Goal: Transaction & Acquisition: Purchase product/service

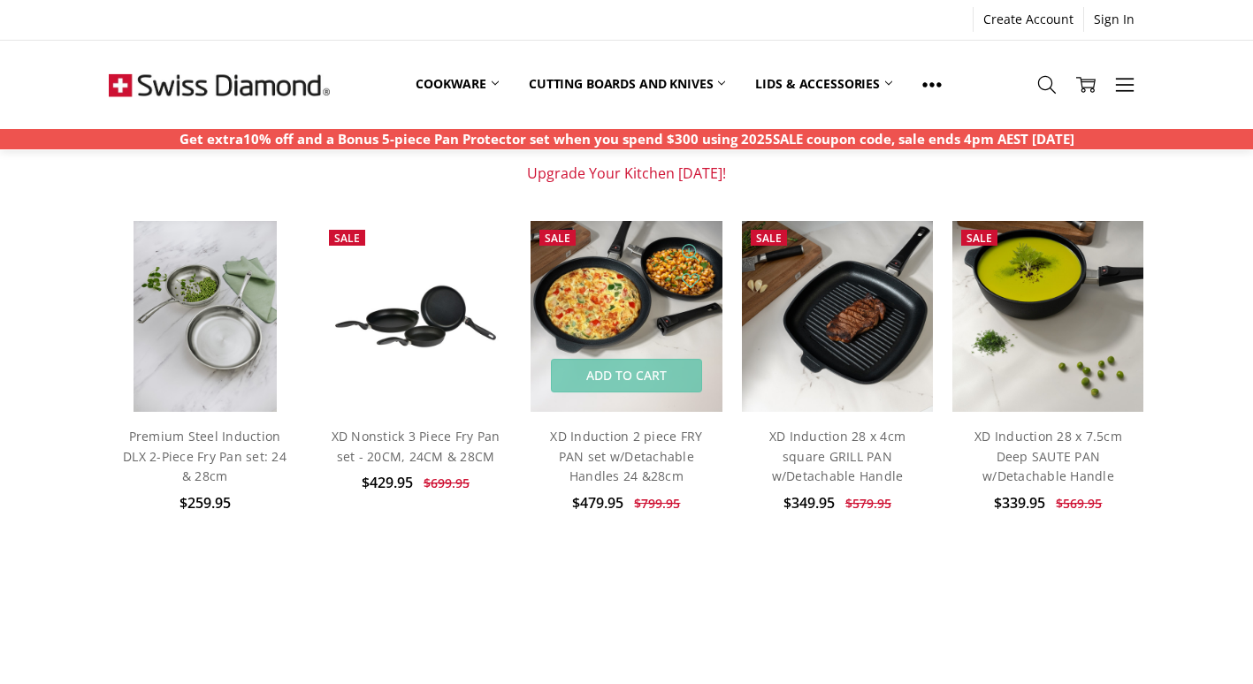
scroll to position [178, 0]
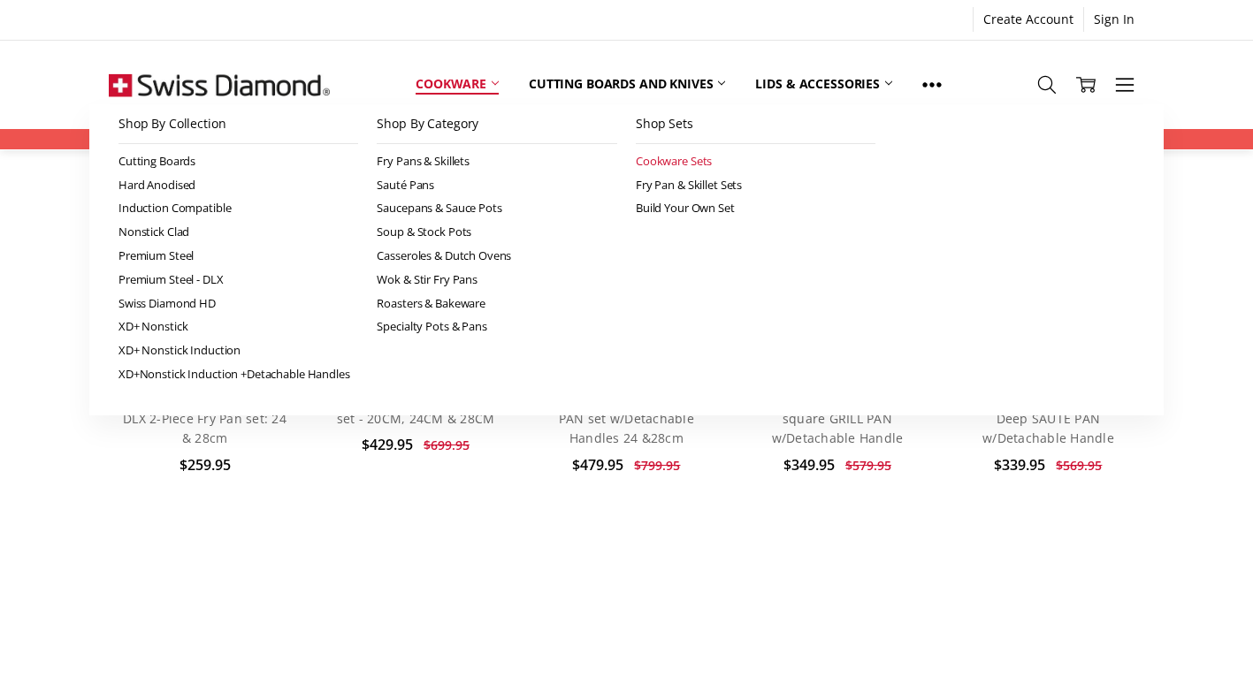
click at [655, 159] on link "Cookware Sets" at bounding box center [756, 161] width 240 height 24
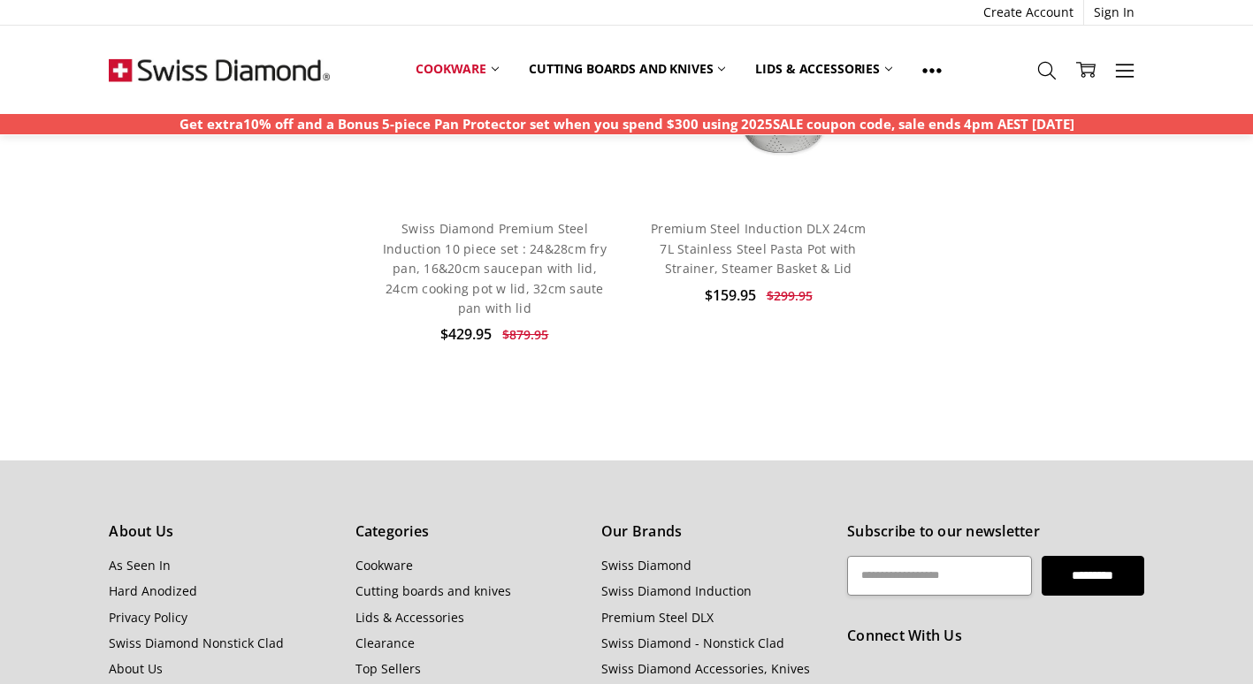
scroll to position [1841, 0]
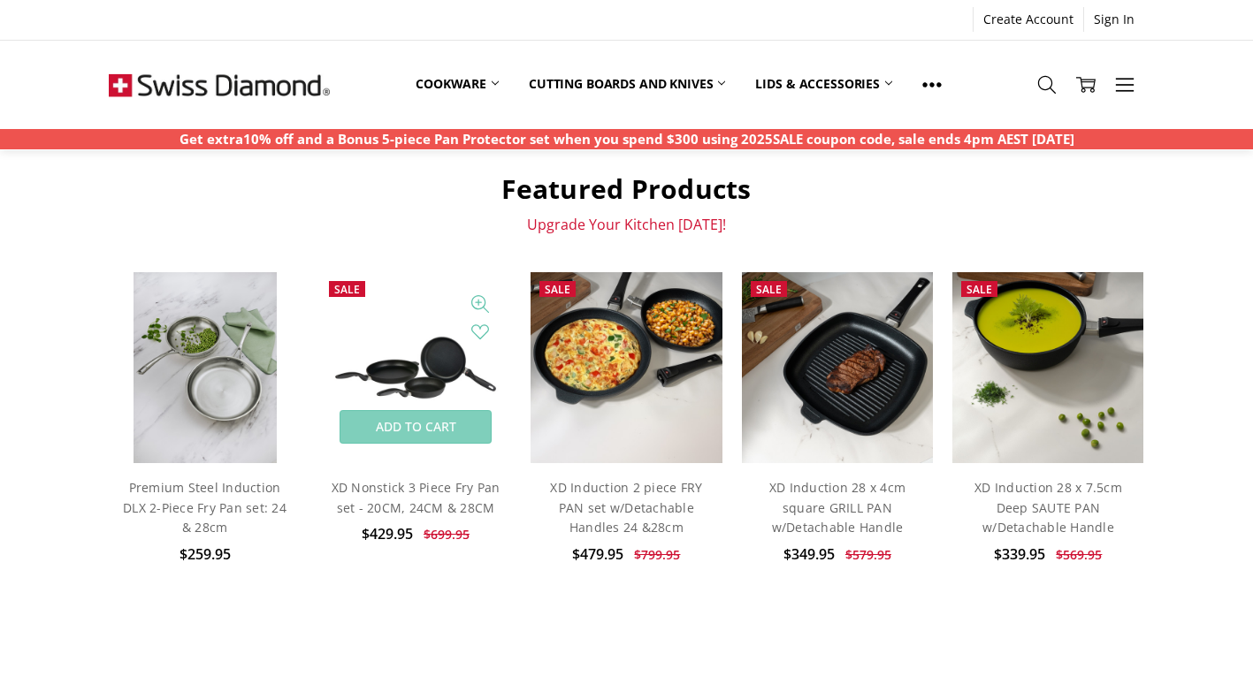
scroll to position [89, 0]
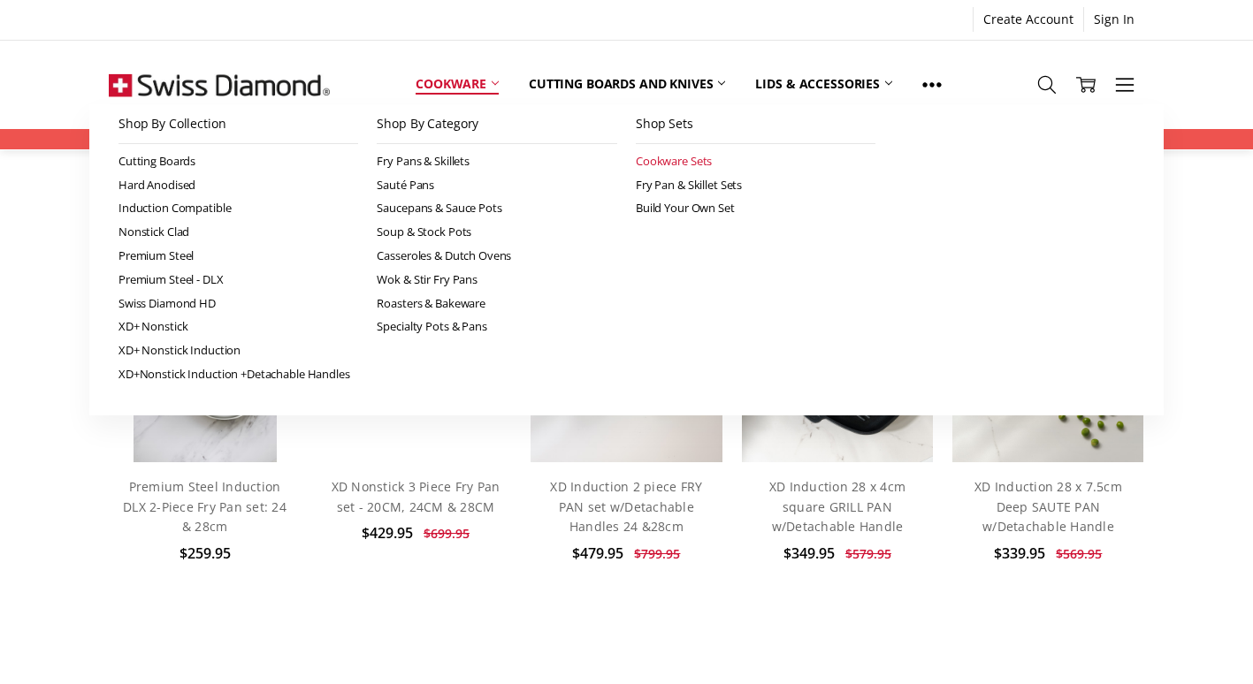
click at [663, 164] on link "Cookware Sets" at bounding box center [756, 161] width 240 height 24
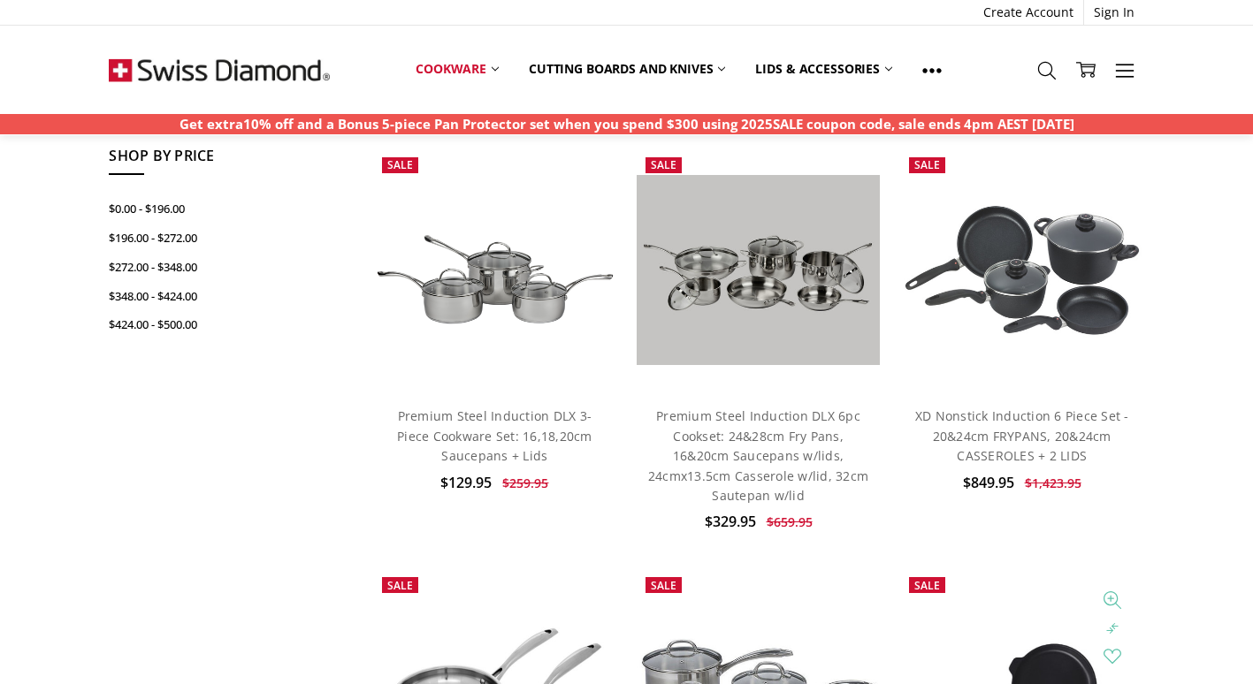
scroll to position [485, 0]
click at [1026, 262] on img at bounding box center [1022, 270] width 244 height 137
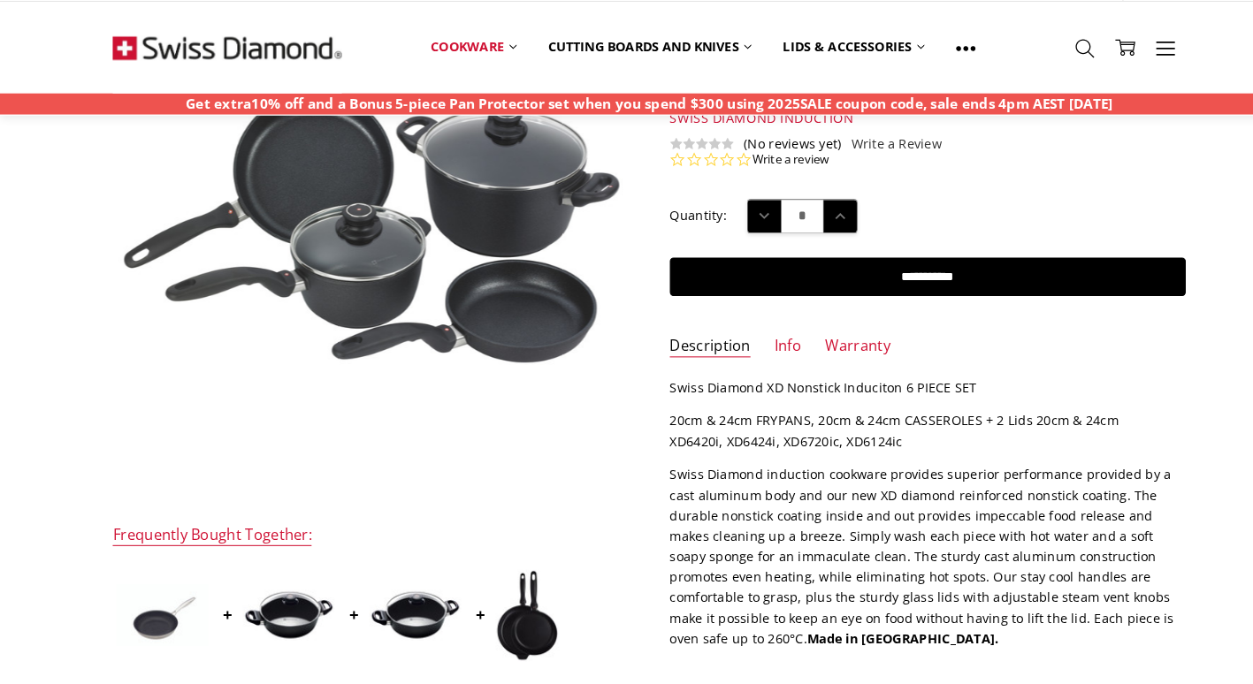
scroll to position [200, 0]
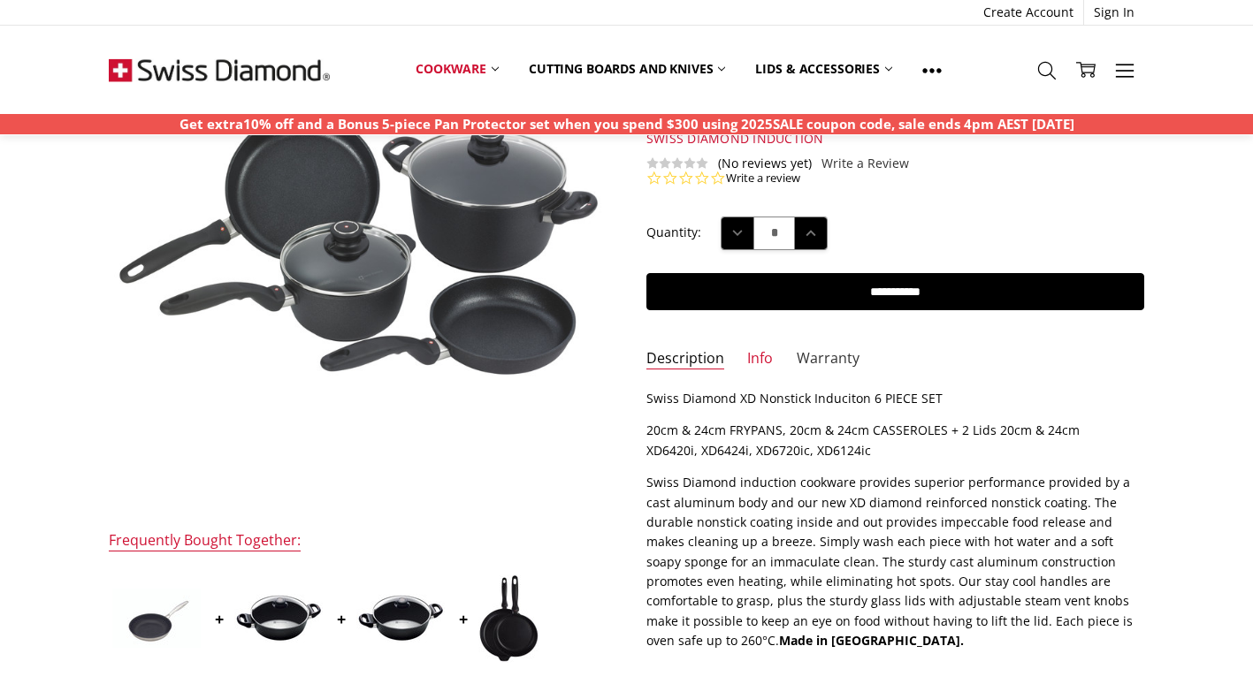
click at [811, 355] on link "Warranty" at bounding box center [828, 359] width 63 height 20
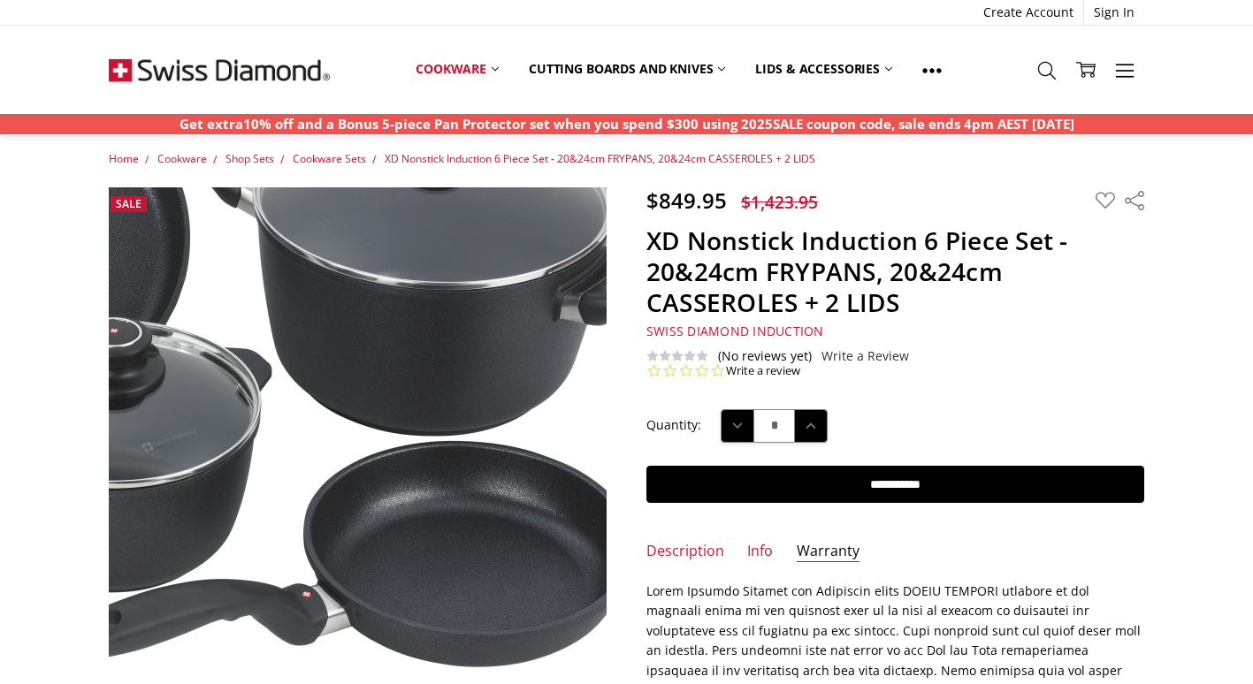
scroll to position [8, 0]
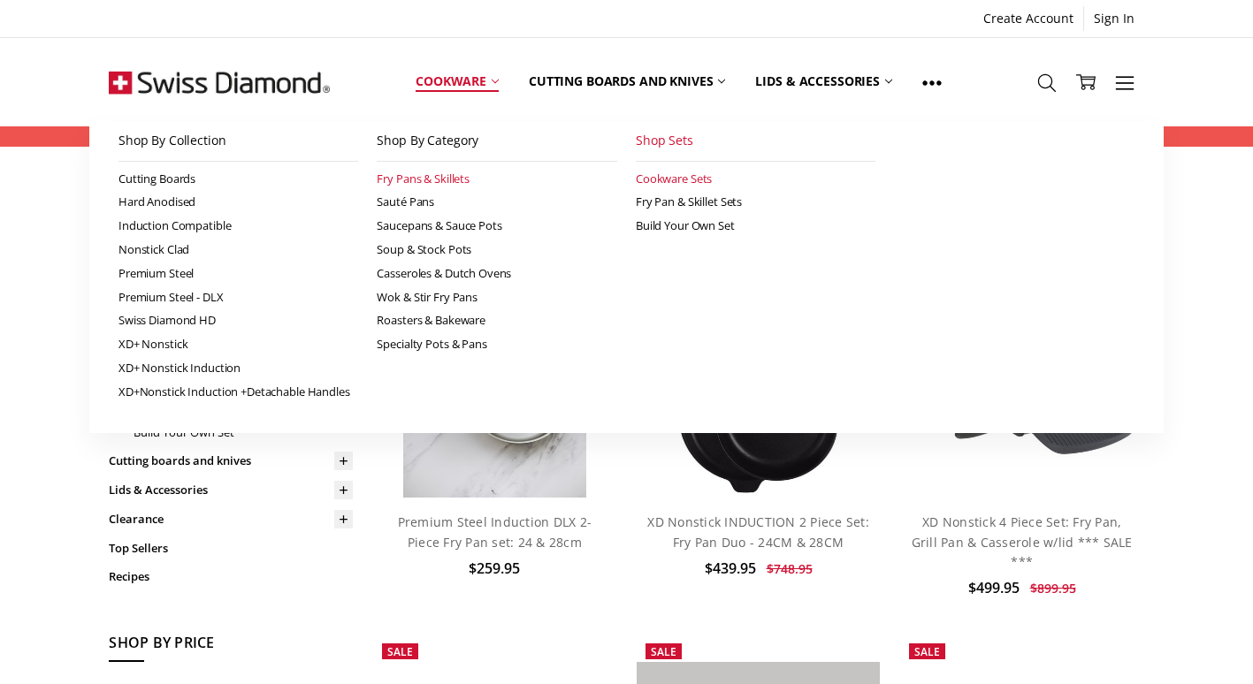
click at [400, 179] on link "Fry Pans & Skillets" at bounding box center [497, 179] width 240 height 24
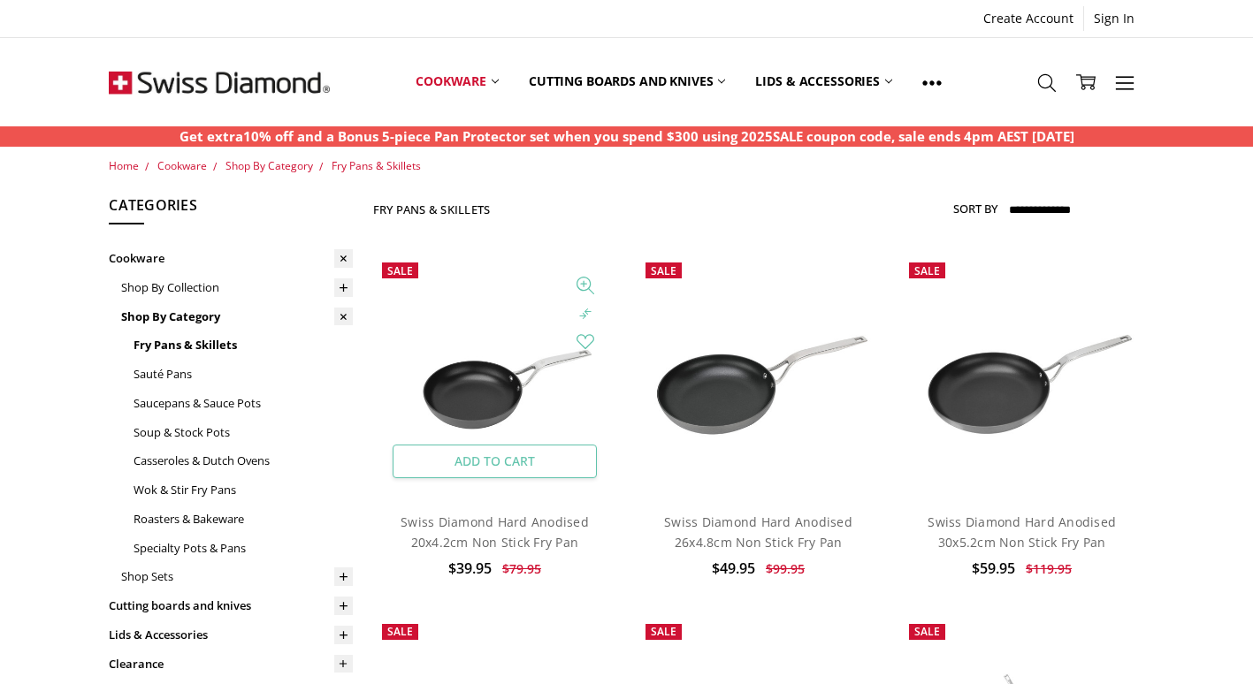
click at [537, 462] on link "Add to Cart" at bounding box center [495, 462] width 204 height 34
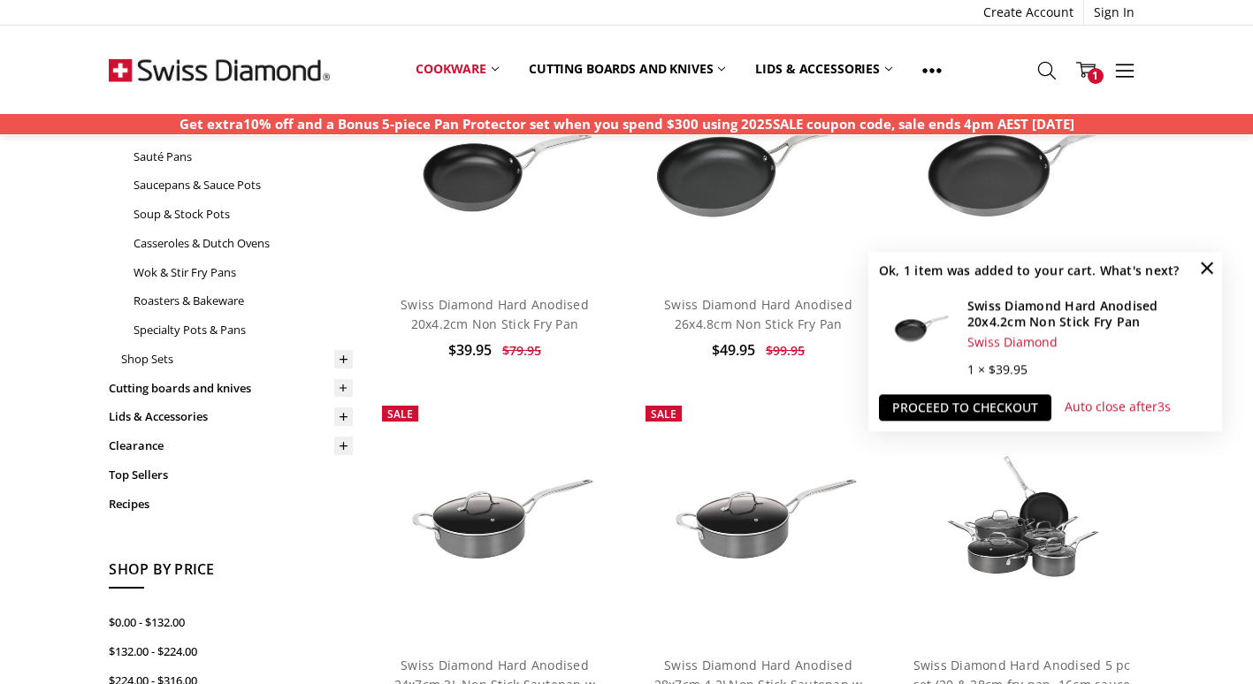
scroll to position [218, 0]
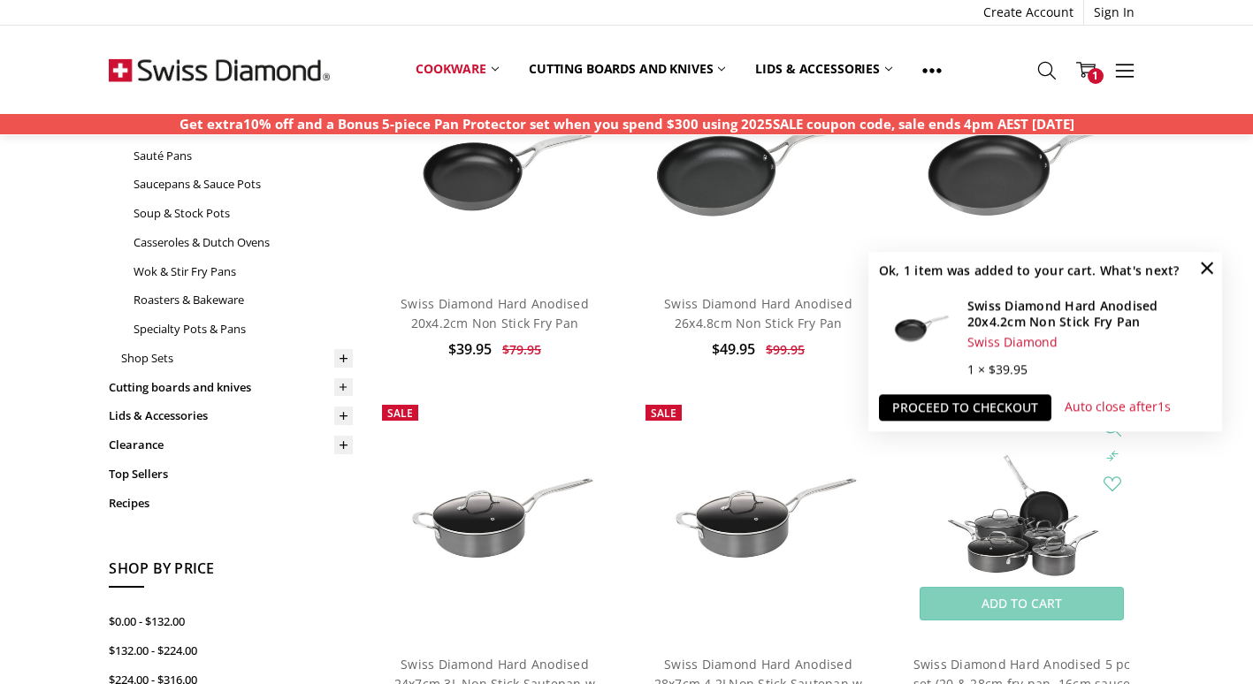
click at [1004, 530] on img at bounding box center [1022, 518] width 244 height 164
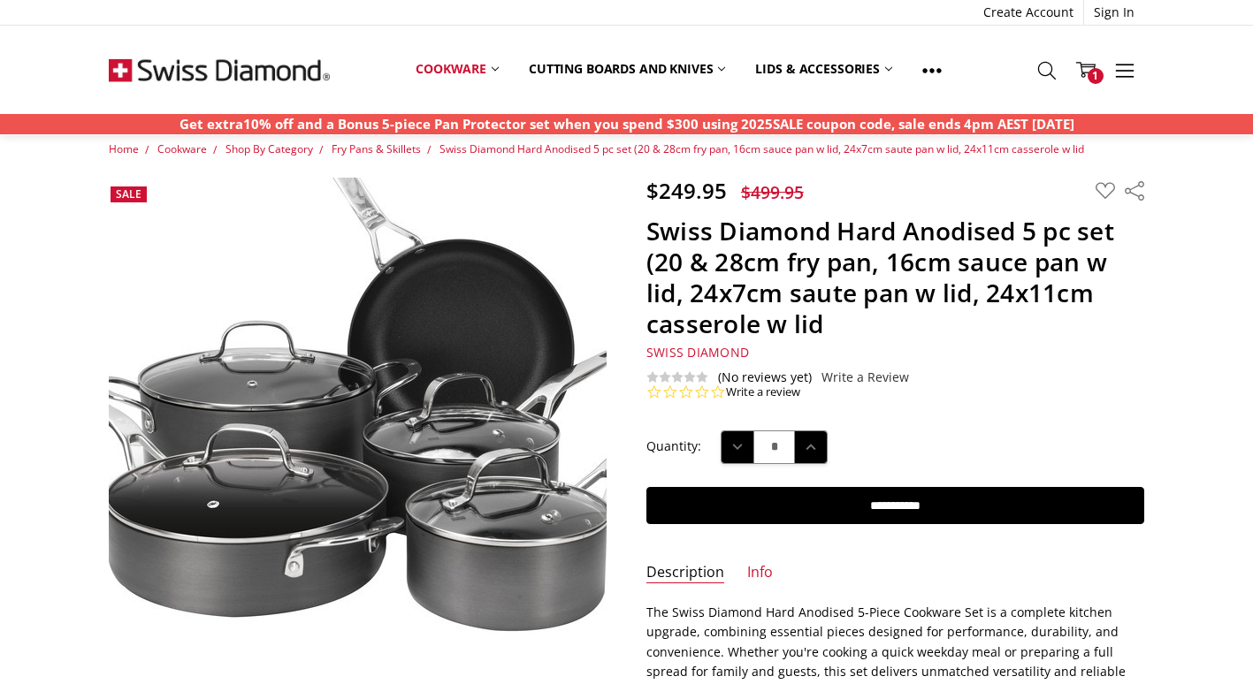
scroll to position [16, 0]
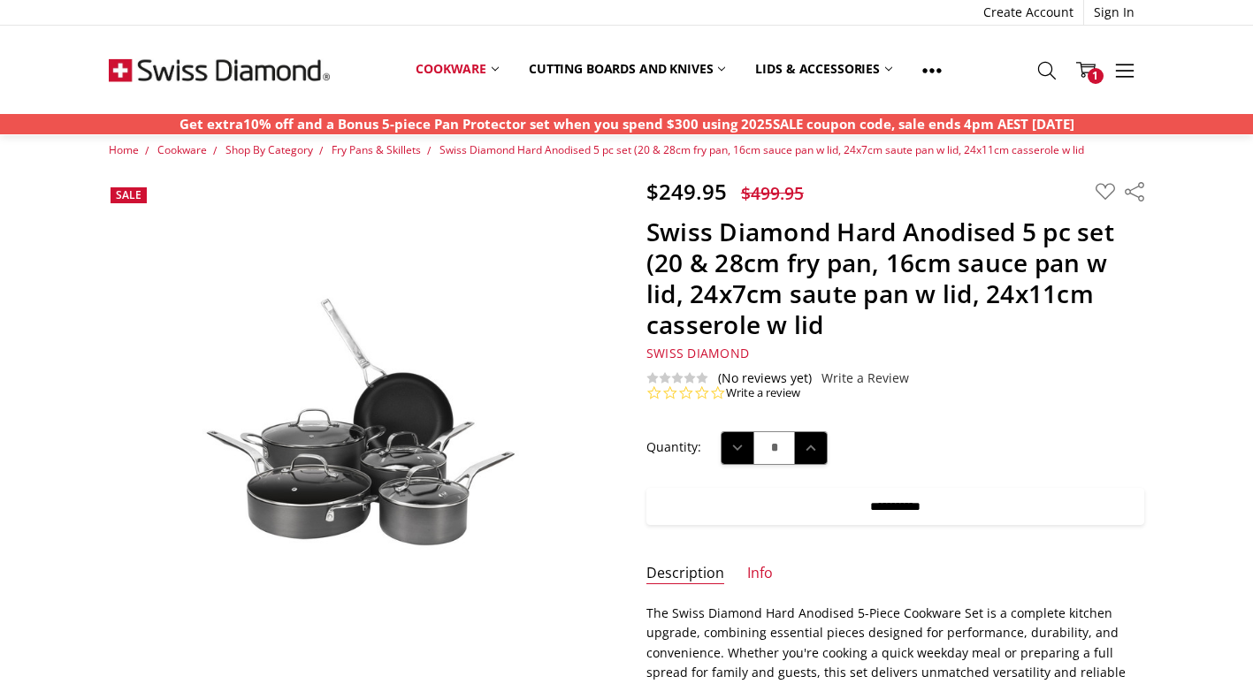
click at [683, 505] on input "**********" at bounding box center [895, 506] width 498 height 37
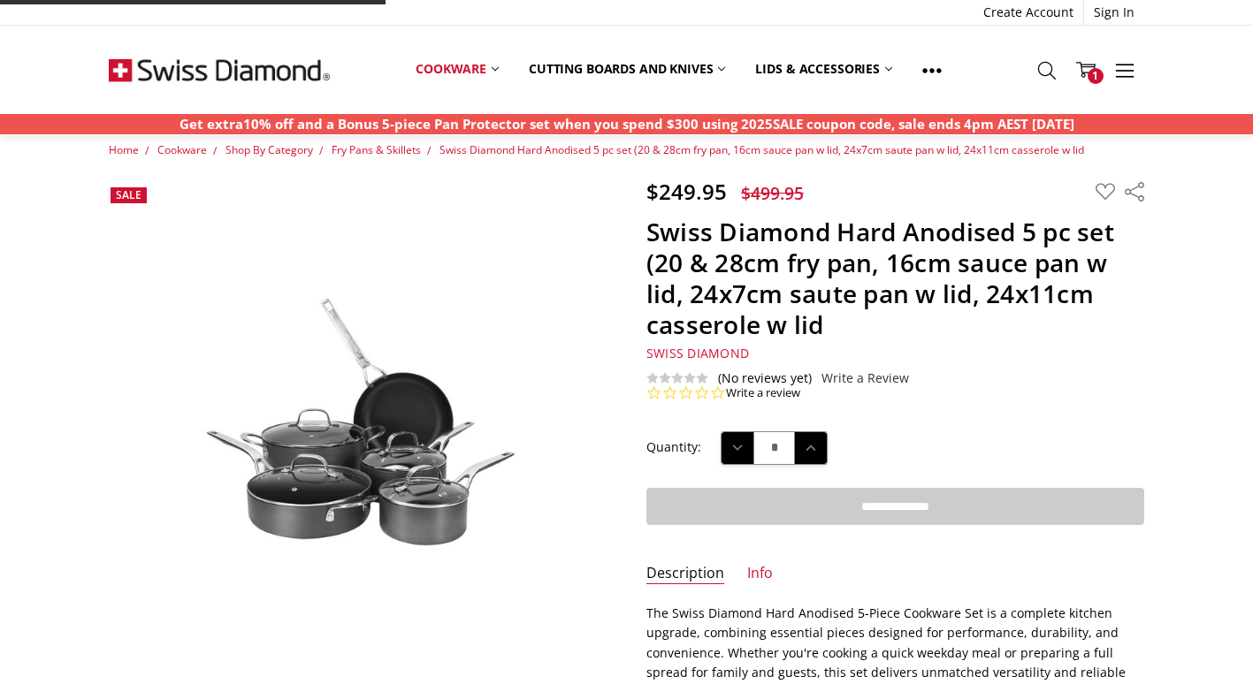
type input "**********"
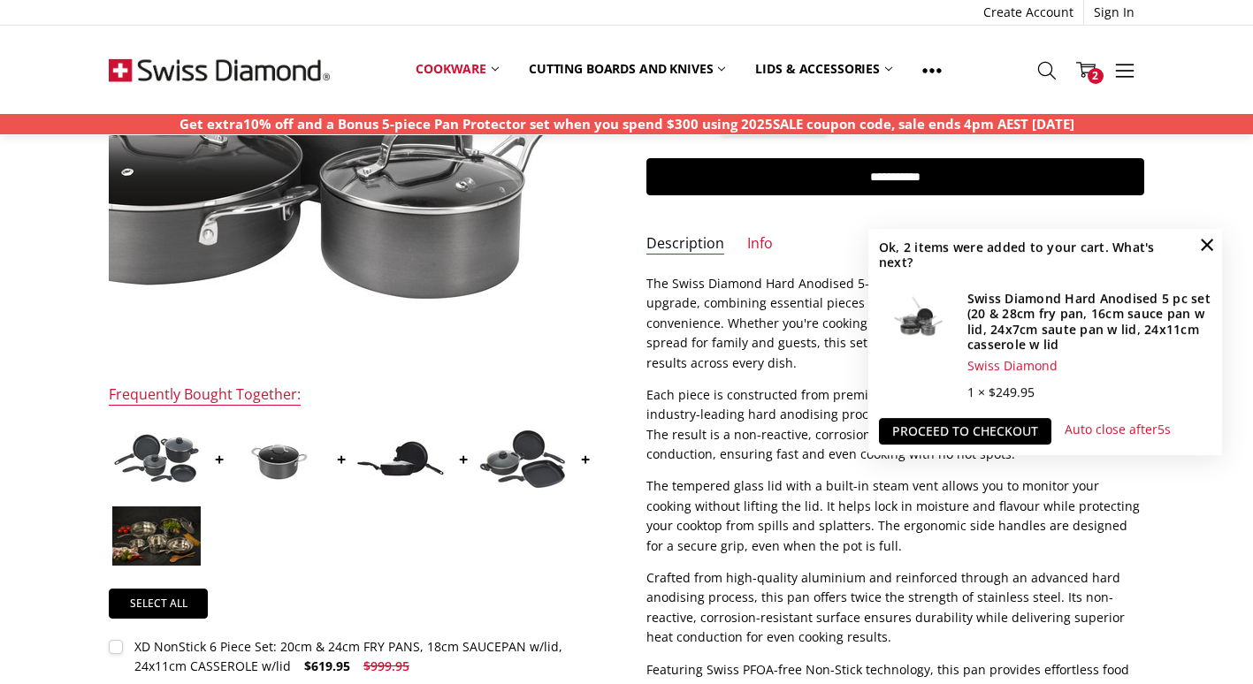
scroll to position [347, 0]
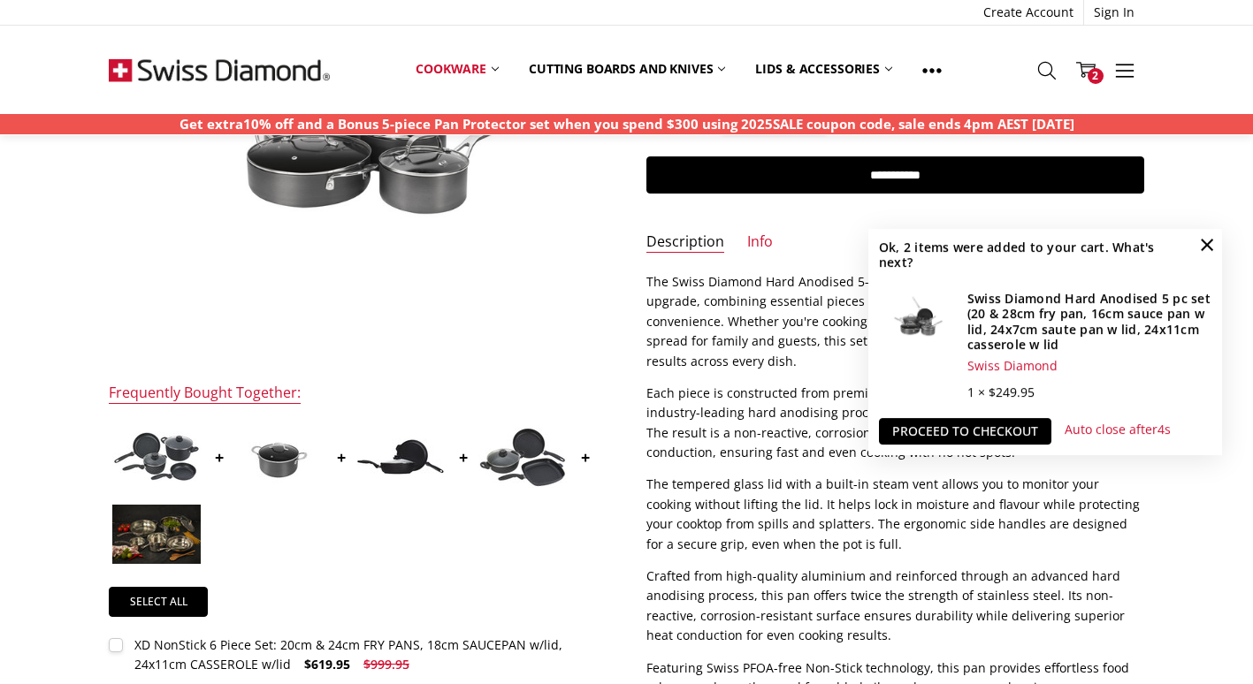
click at [155, 432] on img at bounding box center [156, 456] width 88 height 51
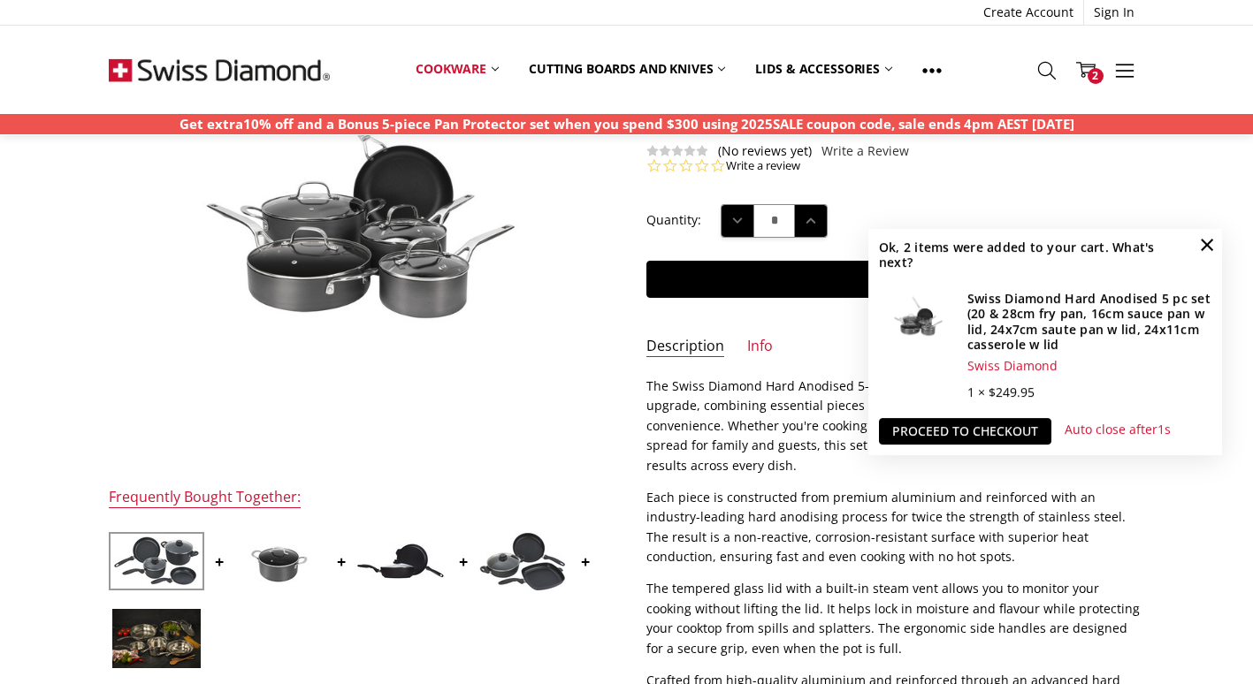
click at [294, 581] on img at bounding box center [278, 561] width 88 height 59
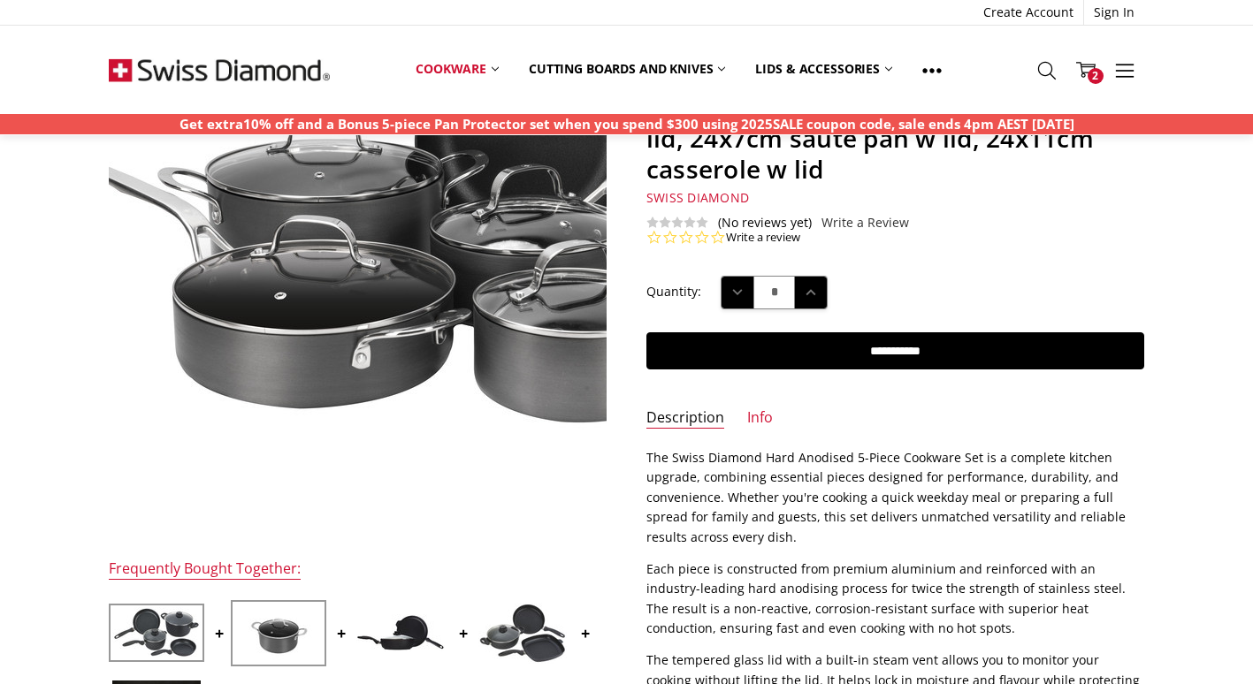
scroll to position [167, 0]
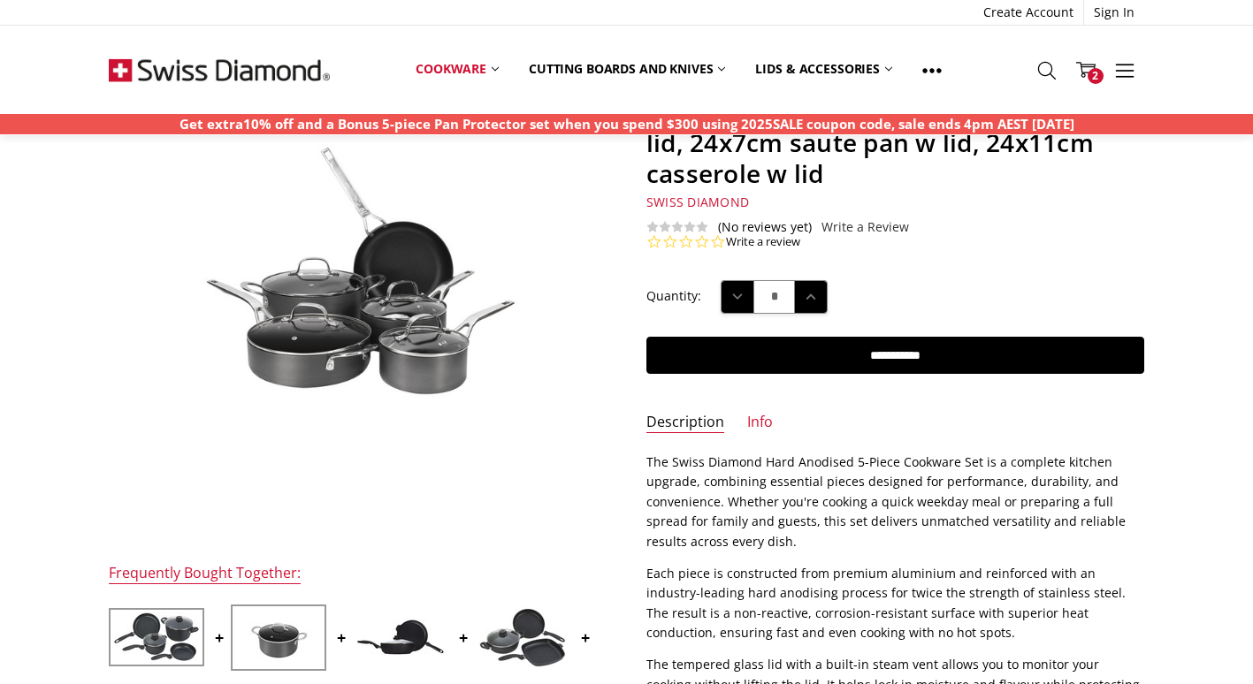
click at [281, 618] on img at bounding box center [278, 637] width 88 height 59
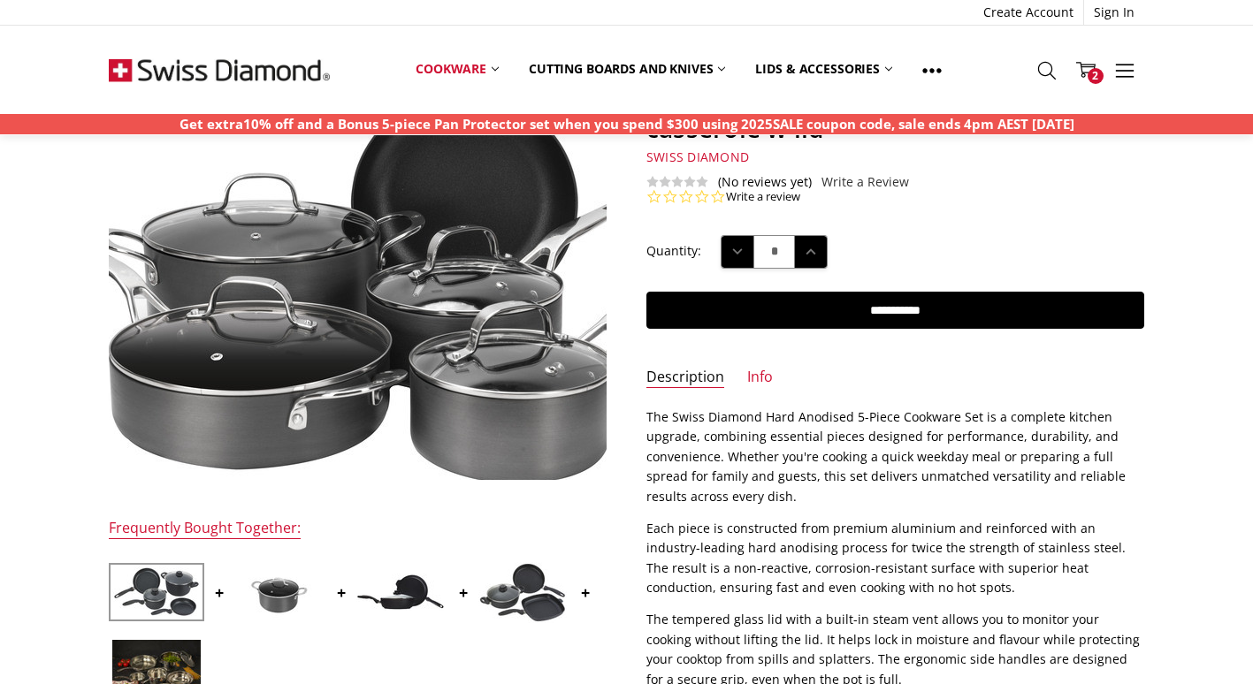
scroll to position [211, 0]
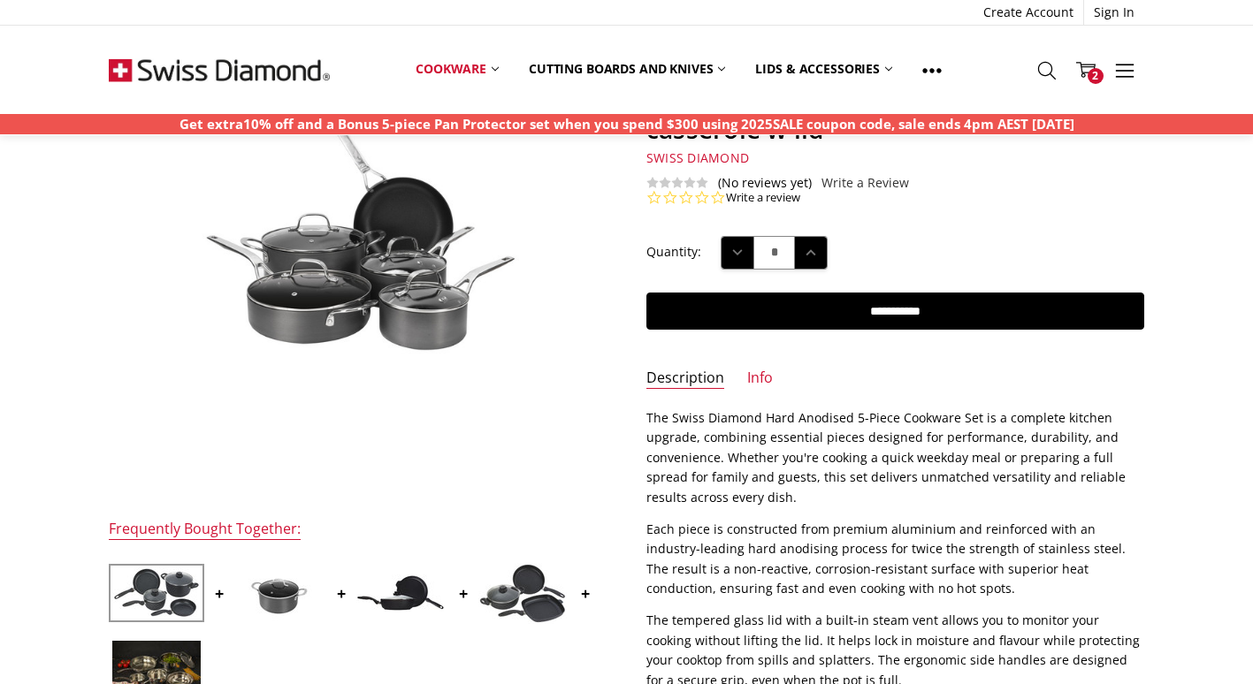
click at [411, 576] on img at bounding box center [400, 593] width 88 height 37
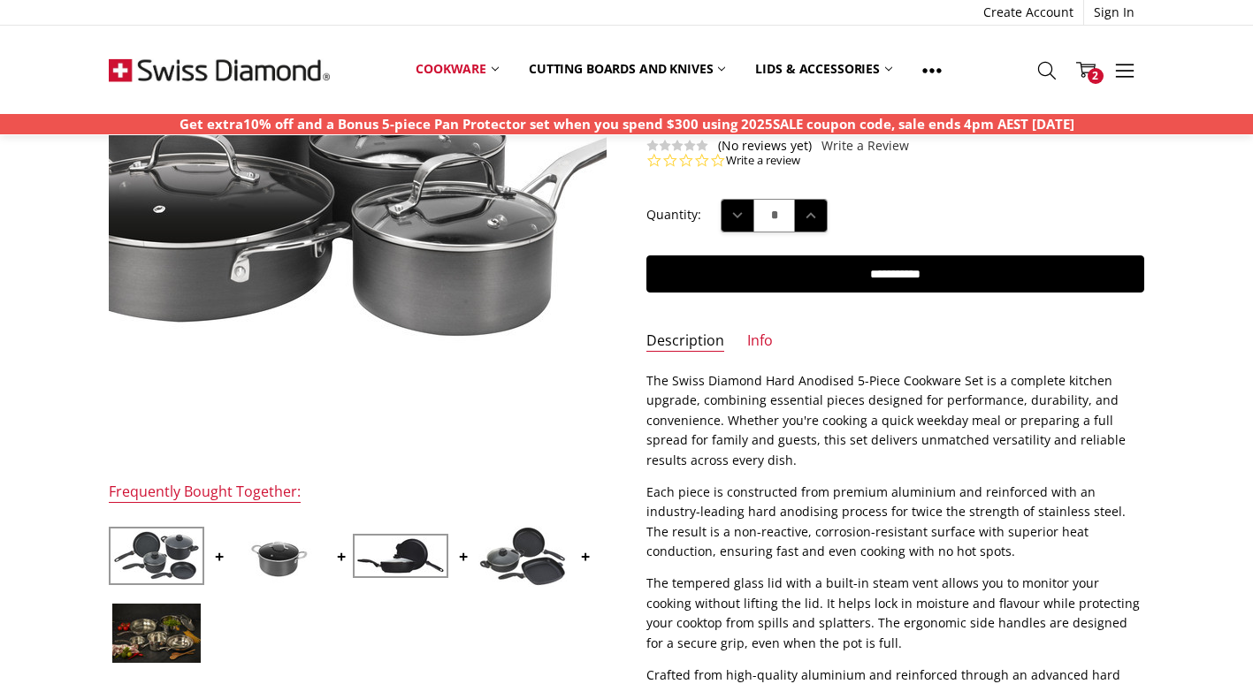
scroll to position [248, 0]
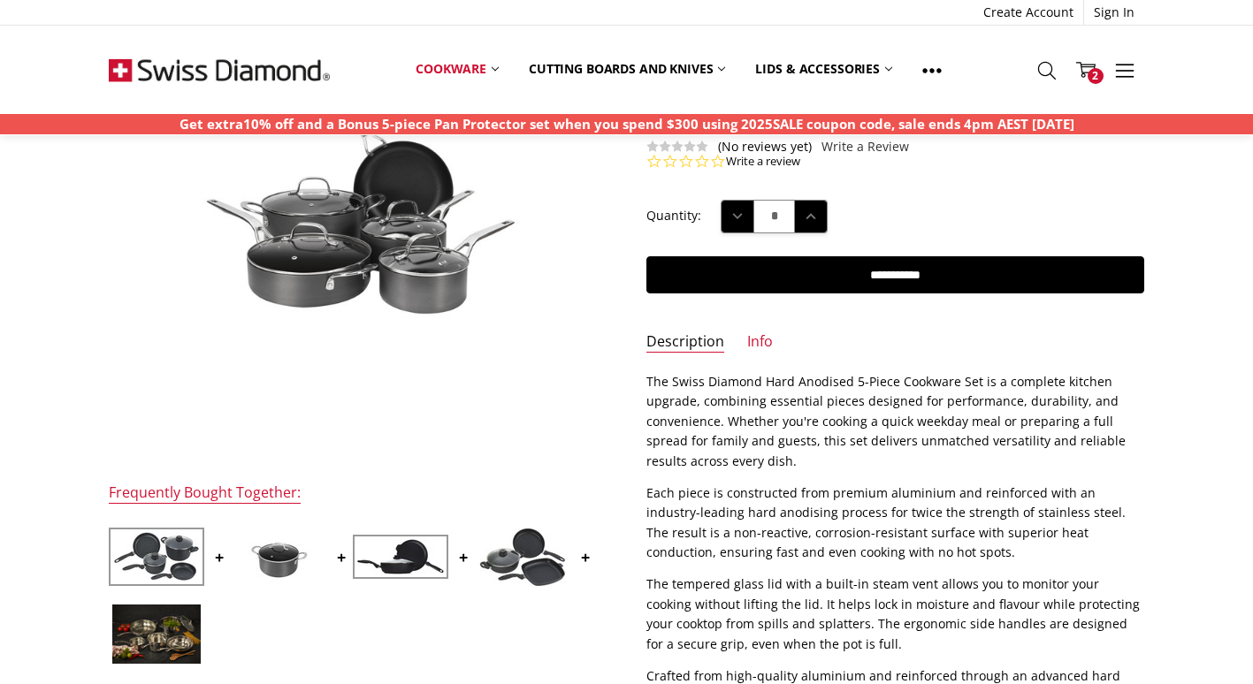
click at [533, 547] on img at bounding box center [522, 557] width 88 height 61
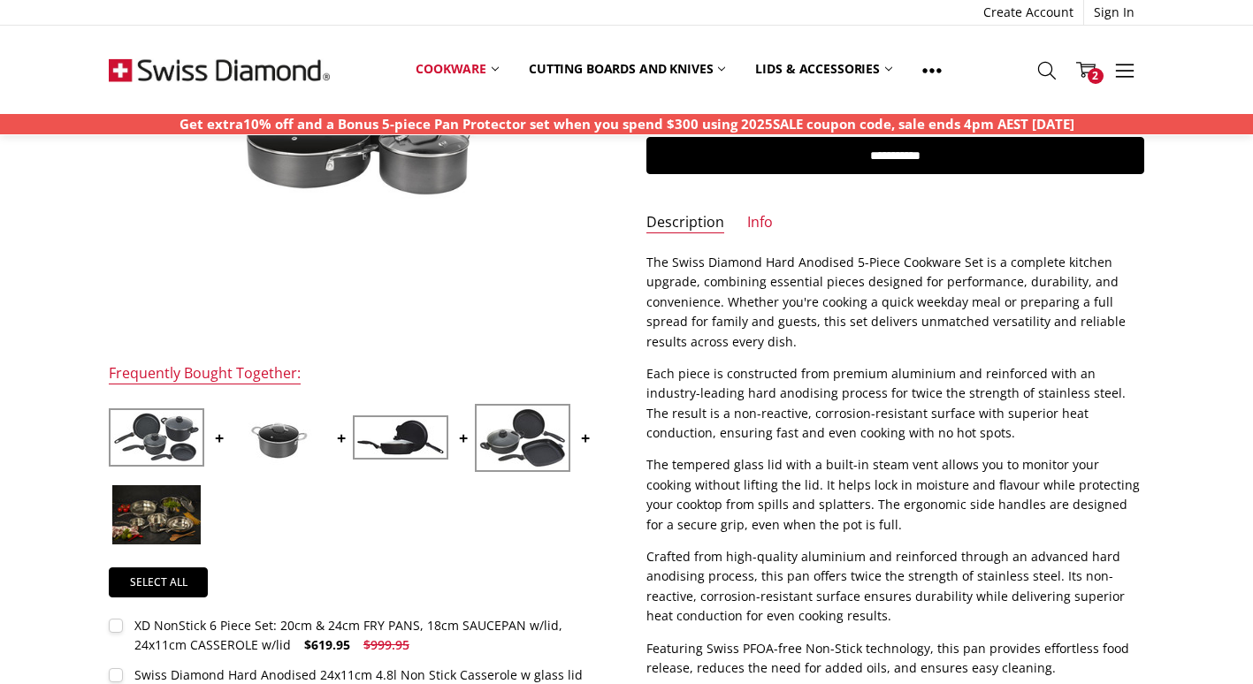
scroll to position [366, 0]
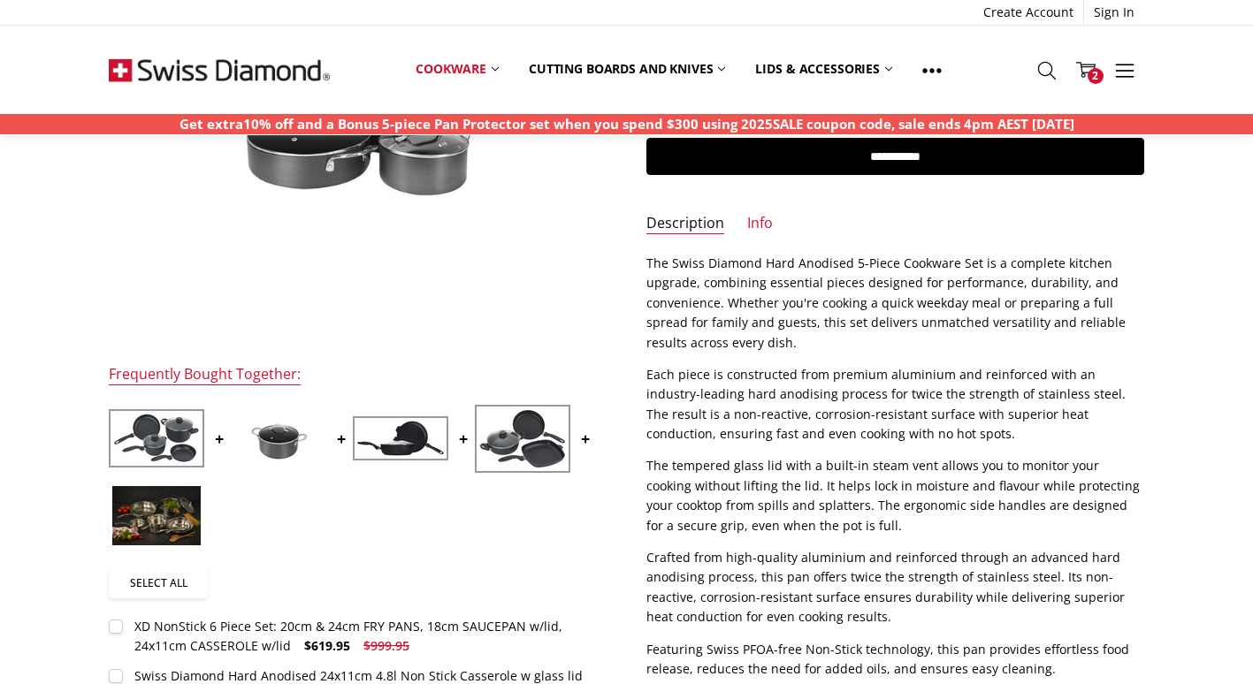
click at [163, 582] on link "Select all" at bounding box center [158, 583] width 99 height 30
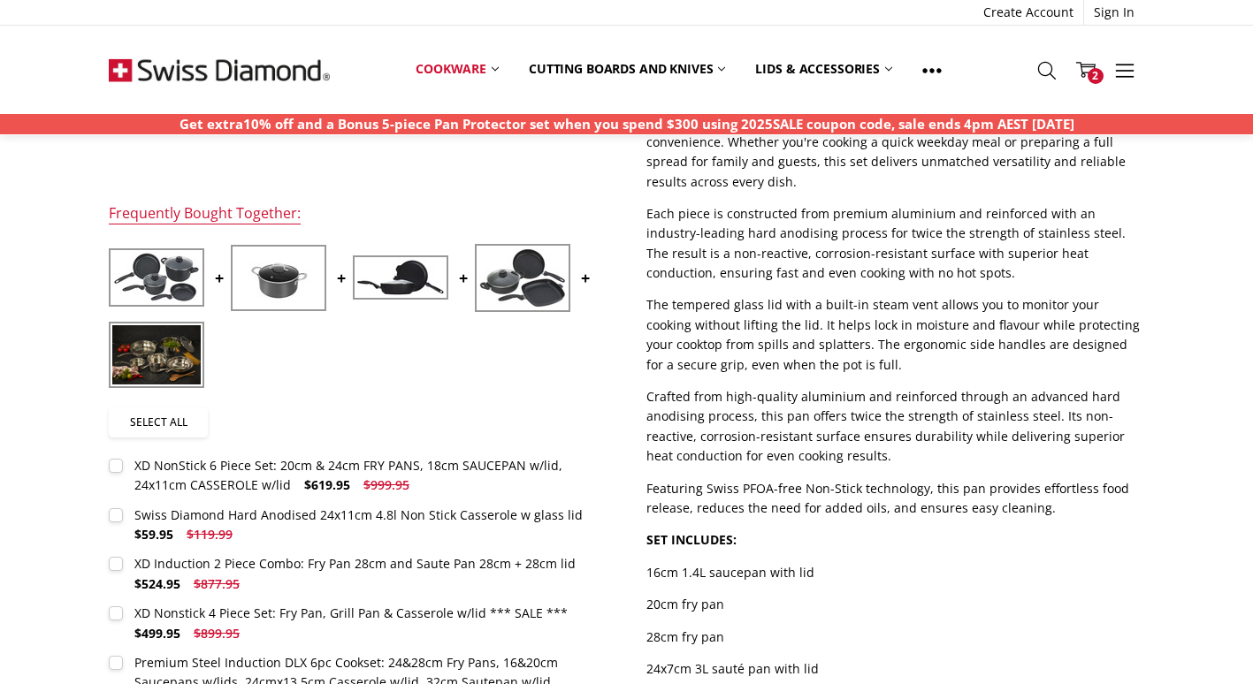
scroll to position [553, 0]
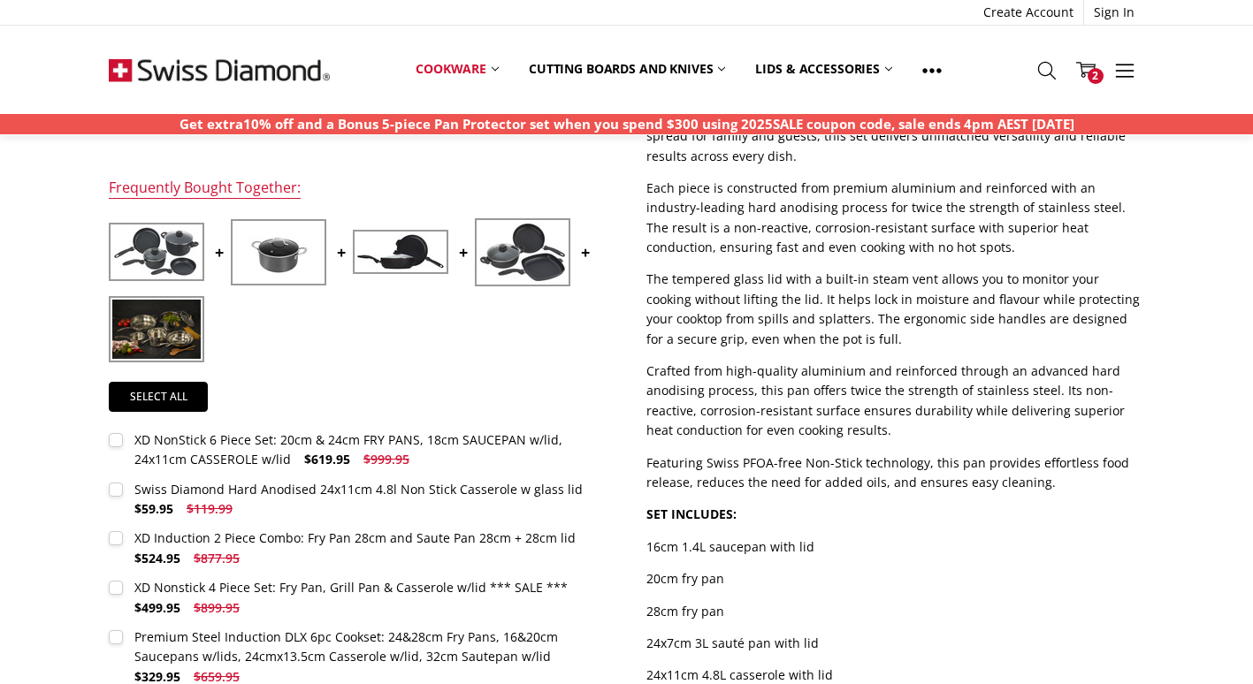
click at [162, 329] on img at bounding box center [156, 329] width 88 height 59
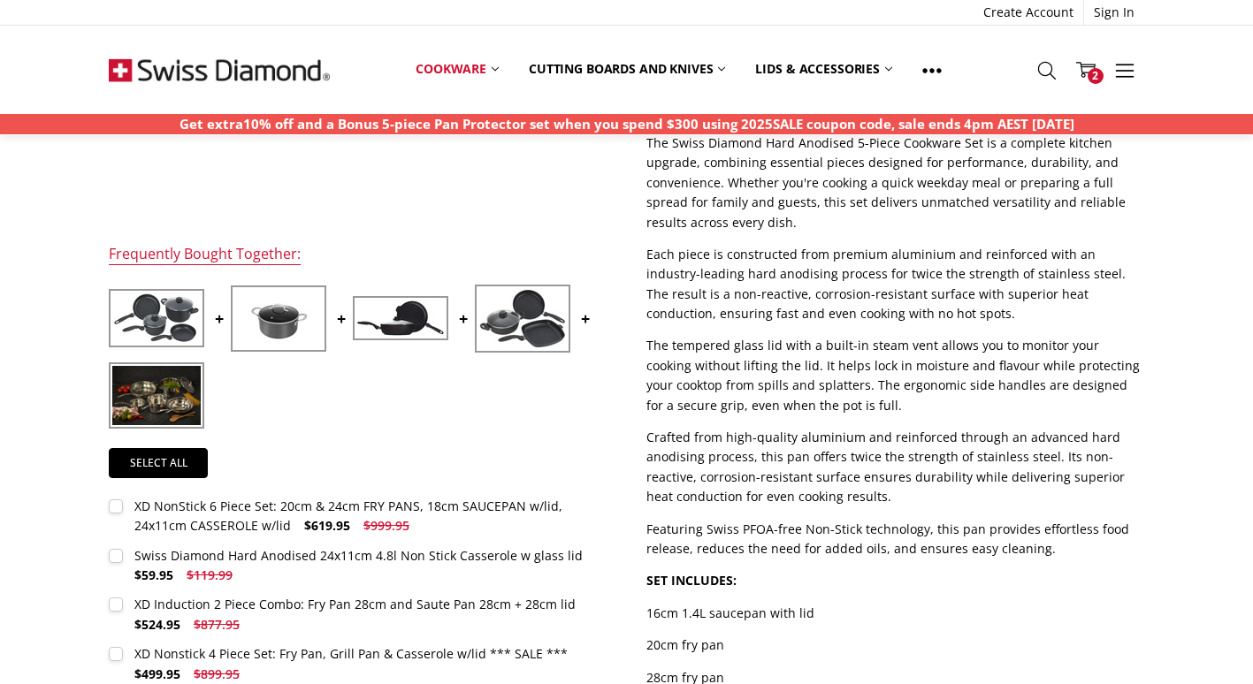
scroll to position [290, 0]
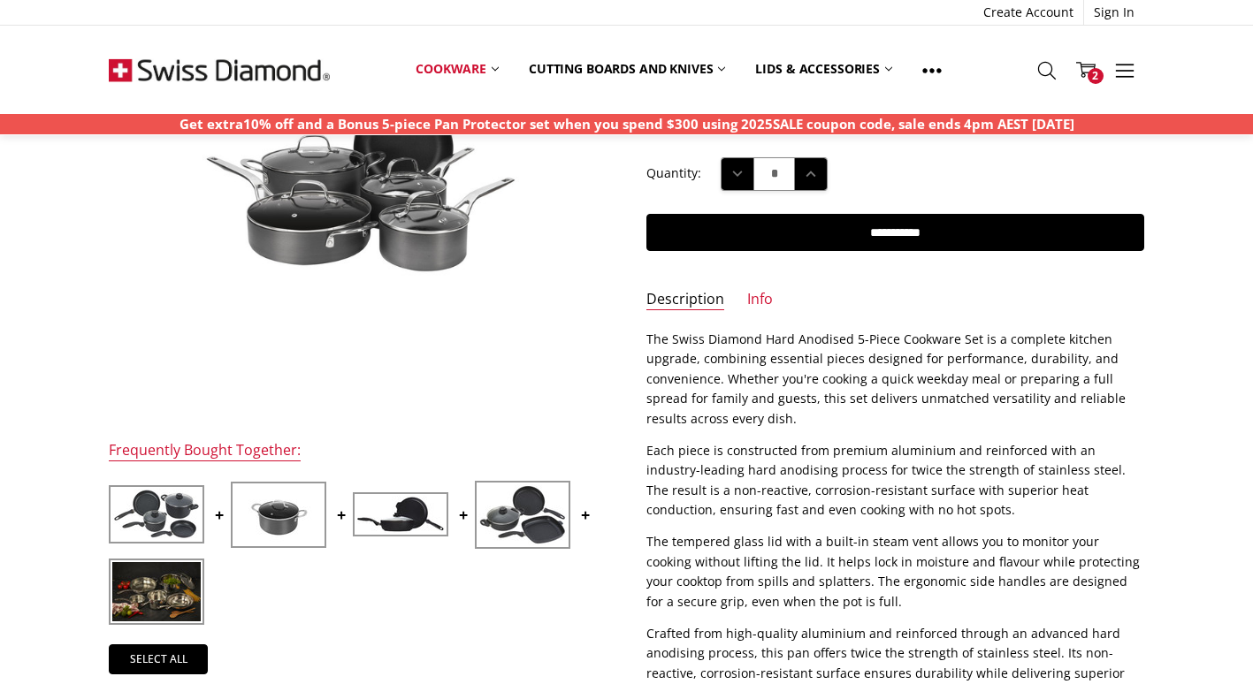
click at [302, 502] on img at bounding box center [278, 514] width 88 height 59
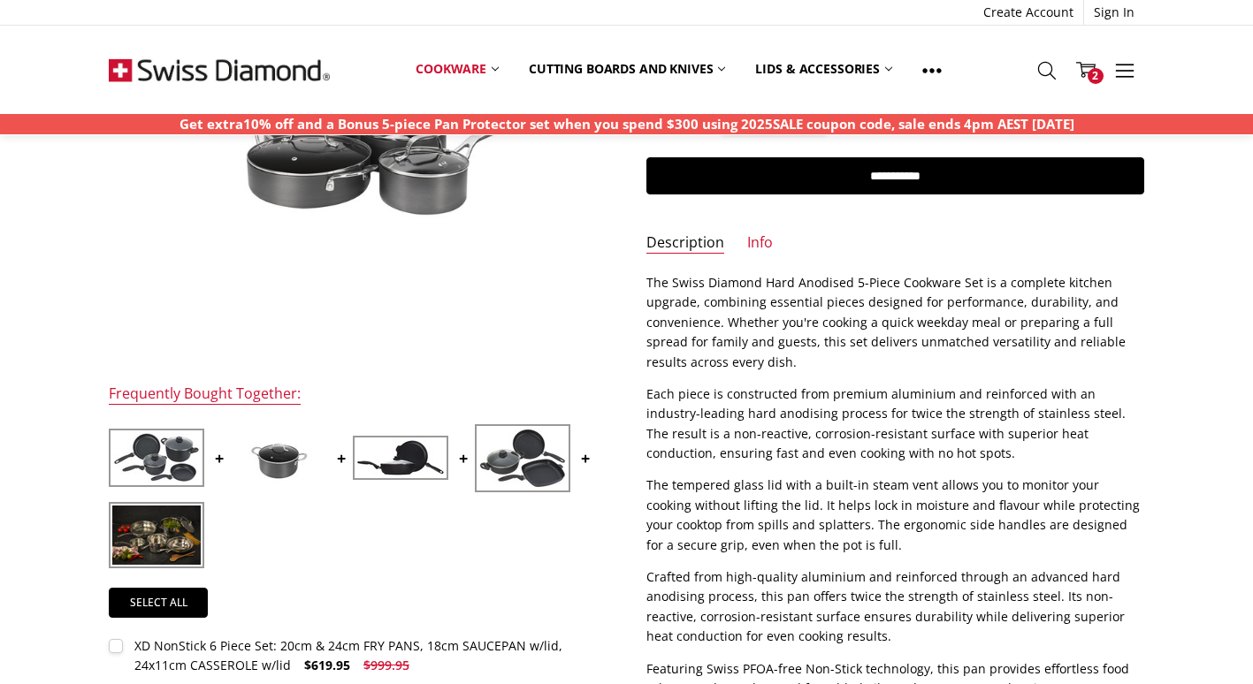
click at [287, 456] on img at bounding box center [278, 458] width 88 height 59
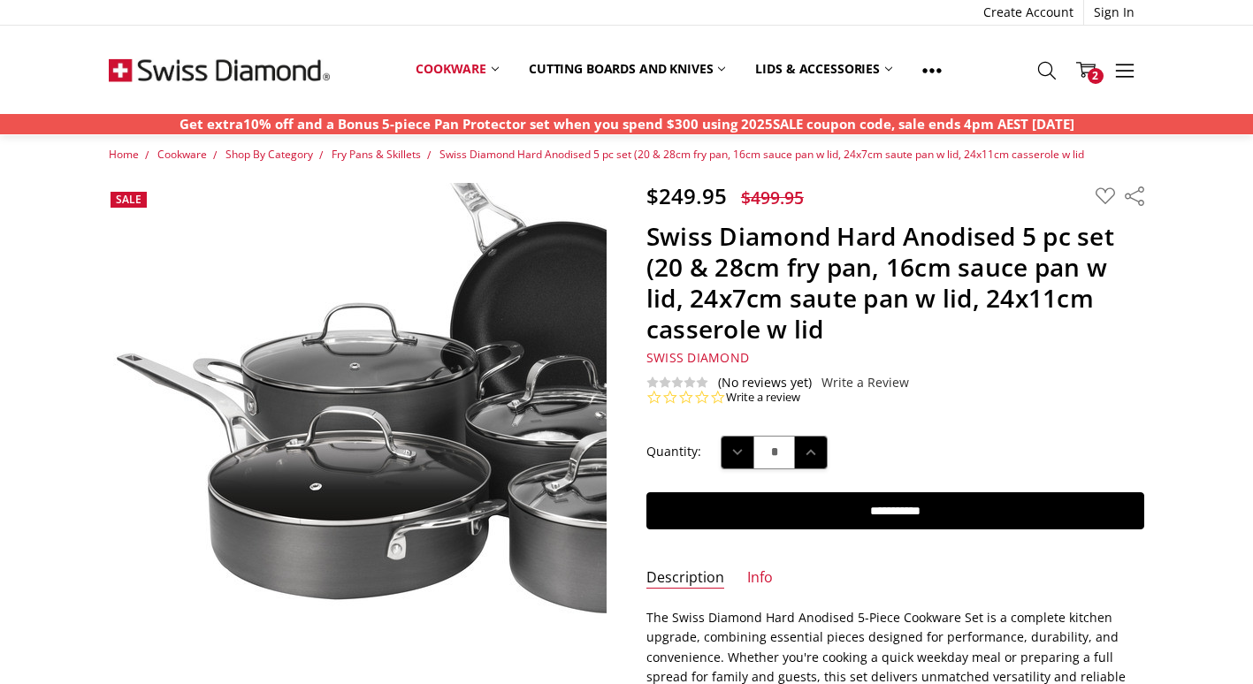
scroll to position [0, 0]
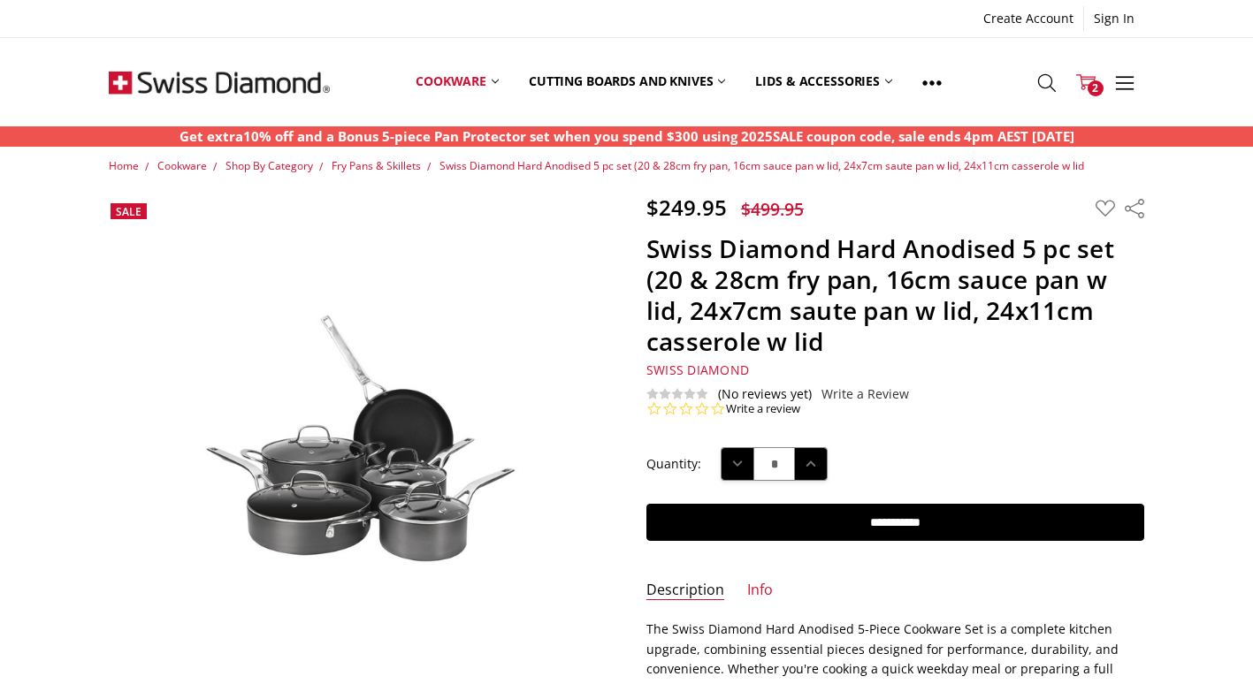
click at [1094, 90] on span "2" at bounding box center [1095, 88] width 16 height 16
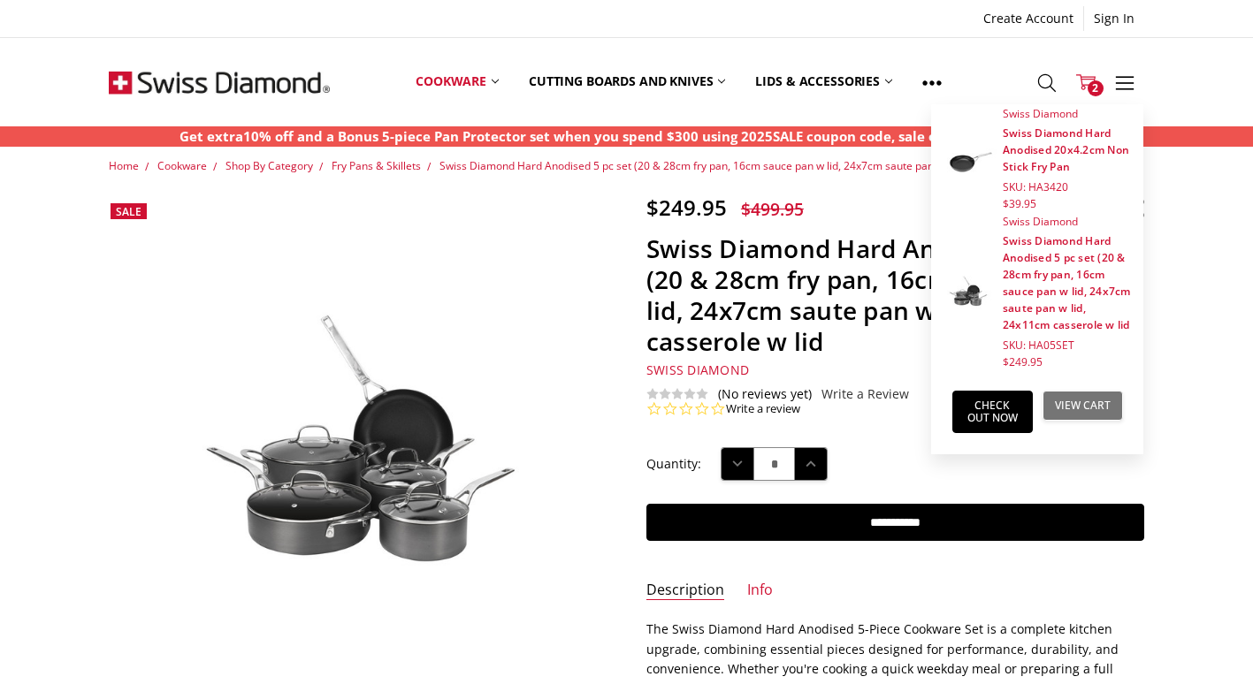
click at [1105, 400] on link "View Cart" at bounding box center [1082, 406] width 80 height 30
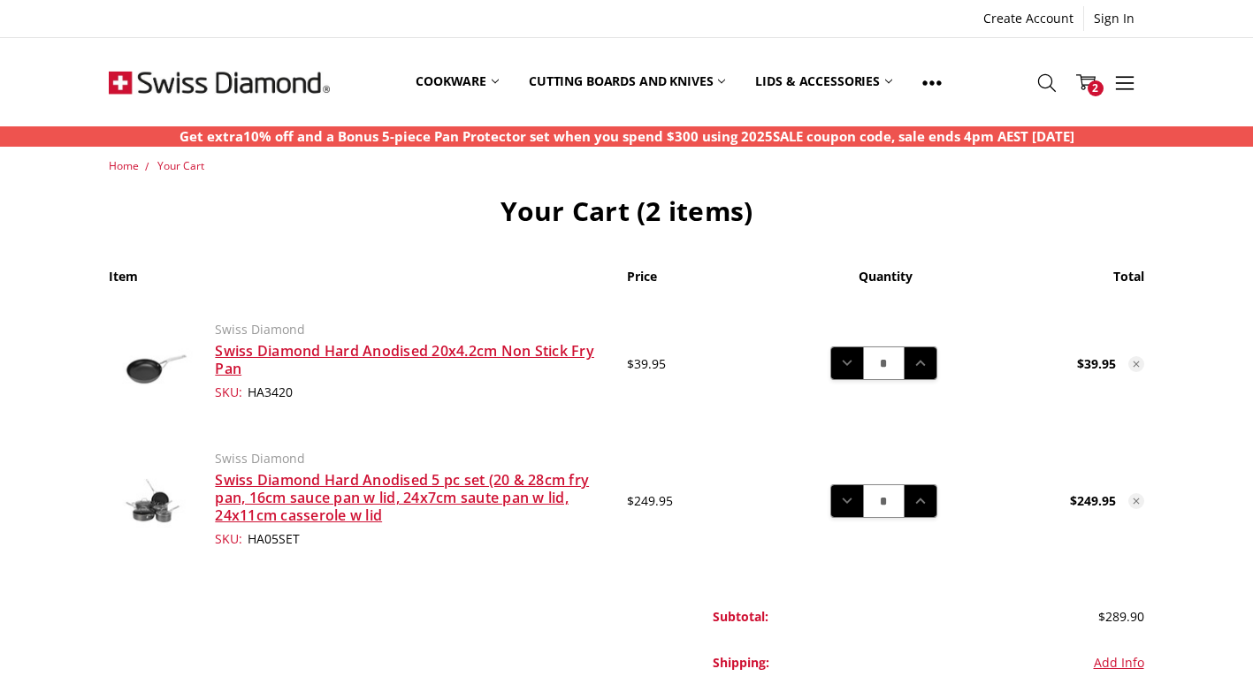
click at [1133, 359] on icon at bounding box center [1136, 364] width 11 height 11
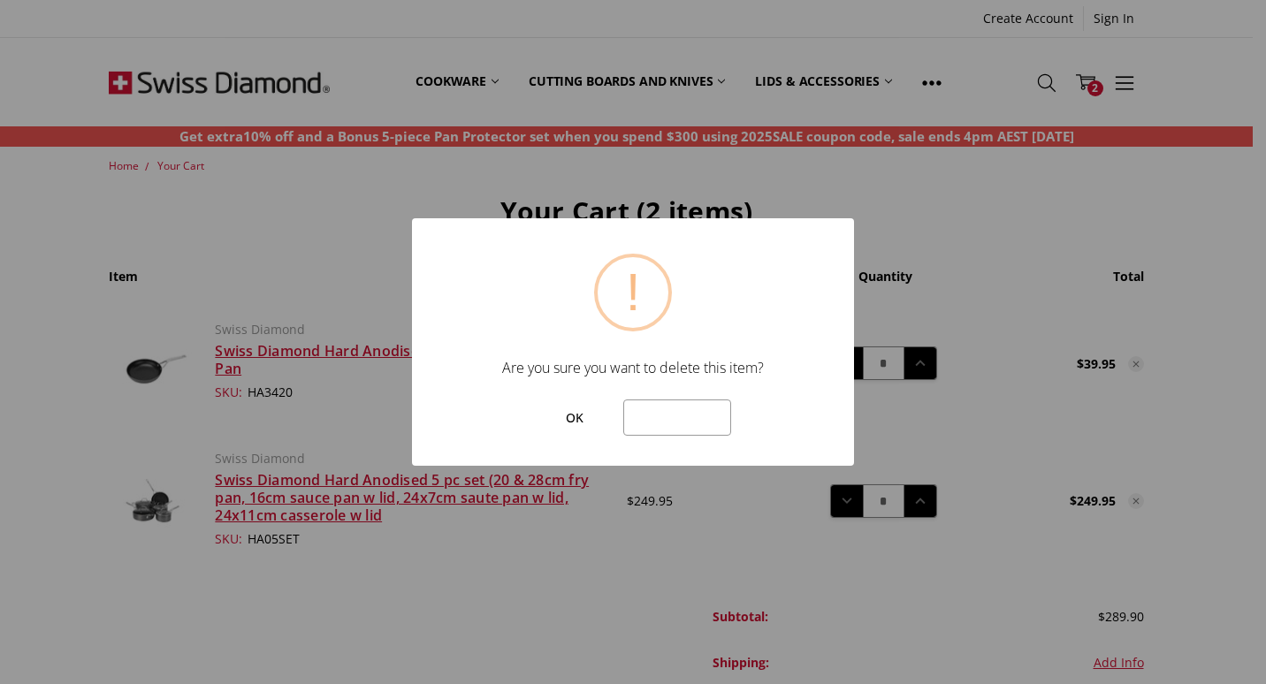
click at [572, 415] on button "OK" at bounding box center [574, 418] width 79 height 37
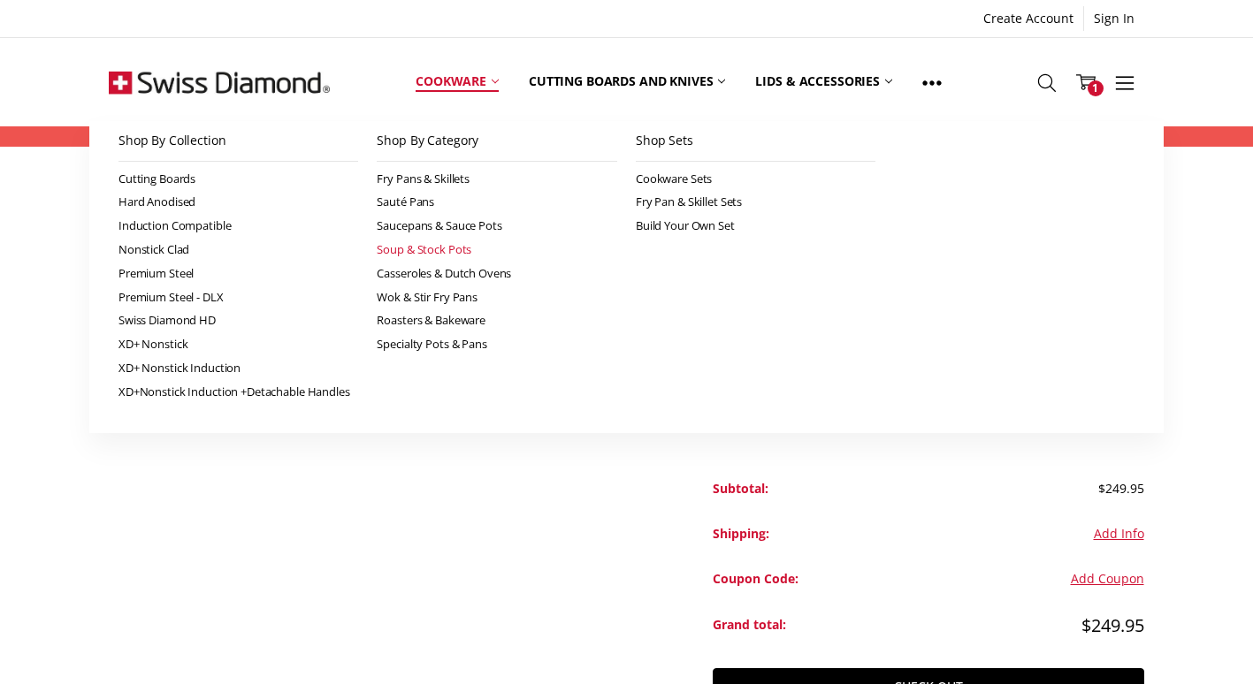
click at [423, 250] on link "Soup & Stock Pots" at bounding box center [497, 250] width 240 height 24
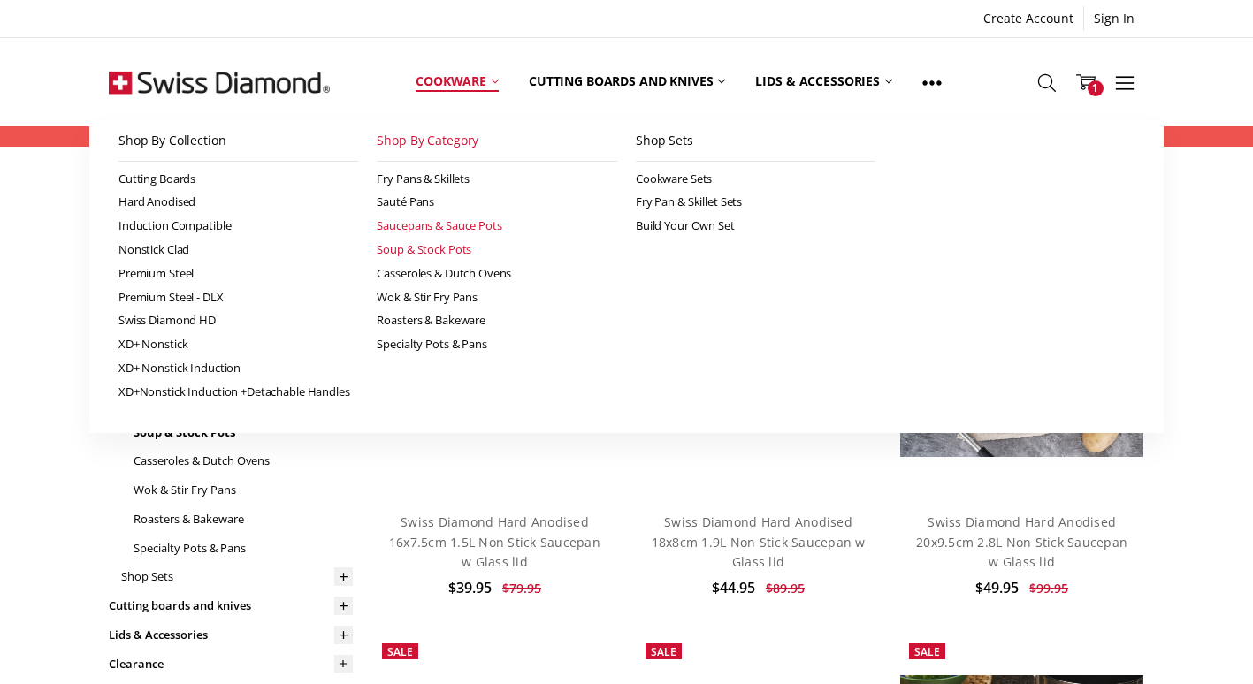
click at [451, 227] on link "Saucepans & Sauce Pots" at bounding box center [497, 226] width 240 height 24
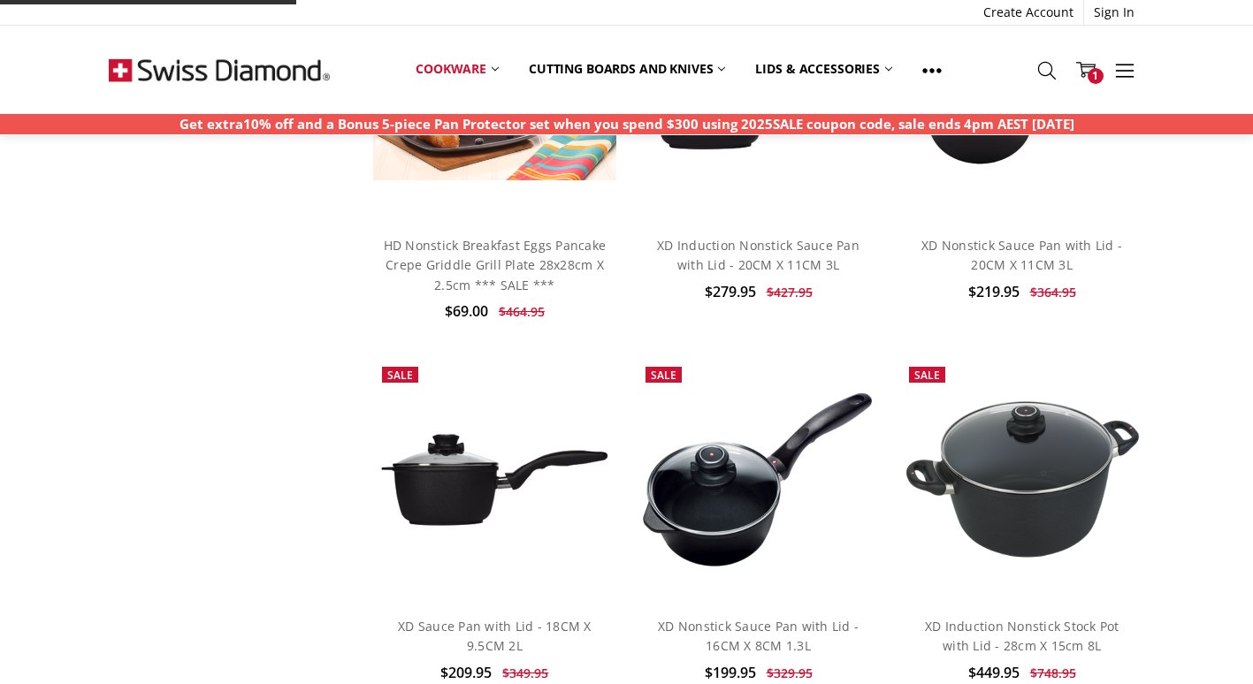
scroll to position [5291, 0]
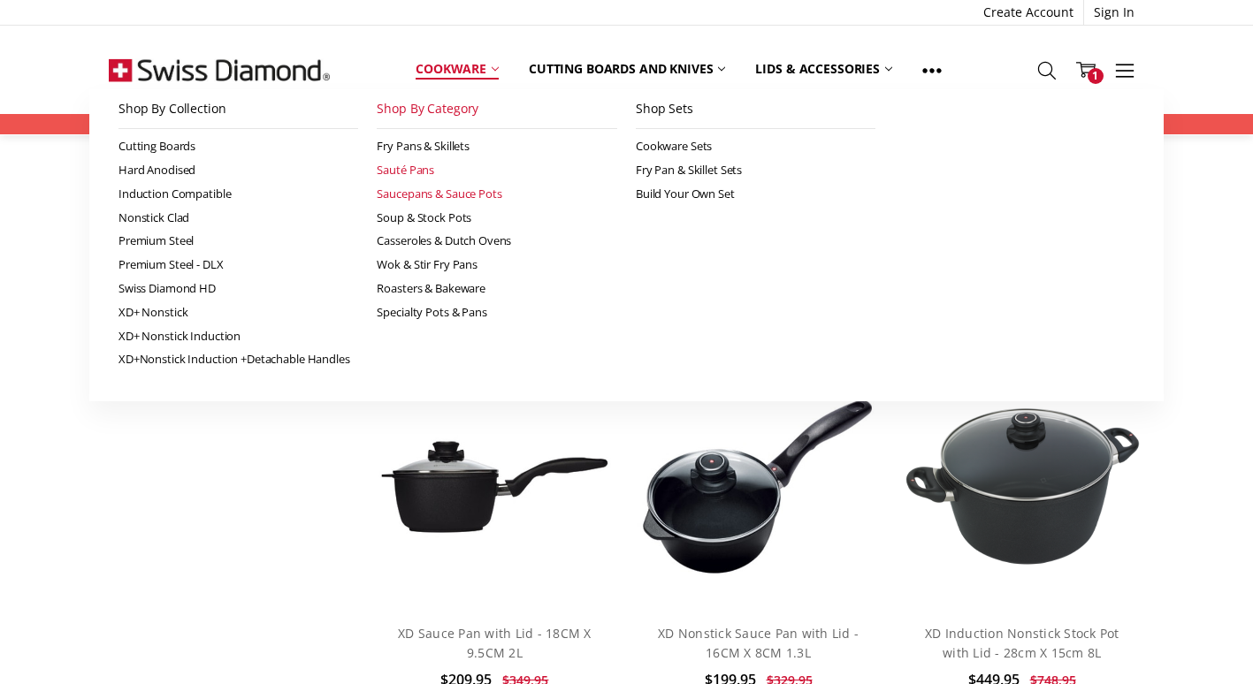
click at [425, 172] on link "Sauté Pans" at bounding box center [497, 170] width 240 height 24
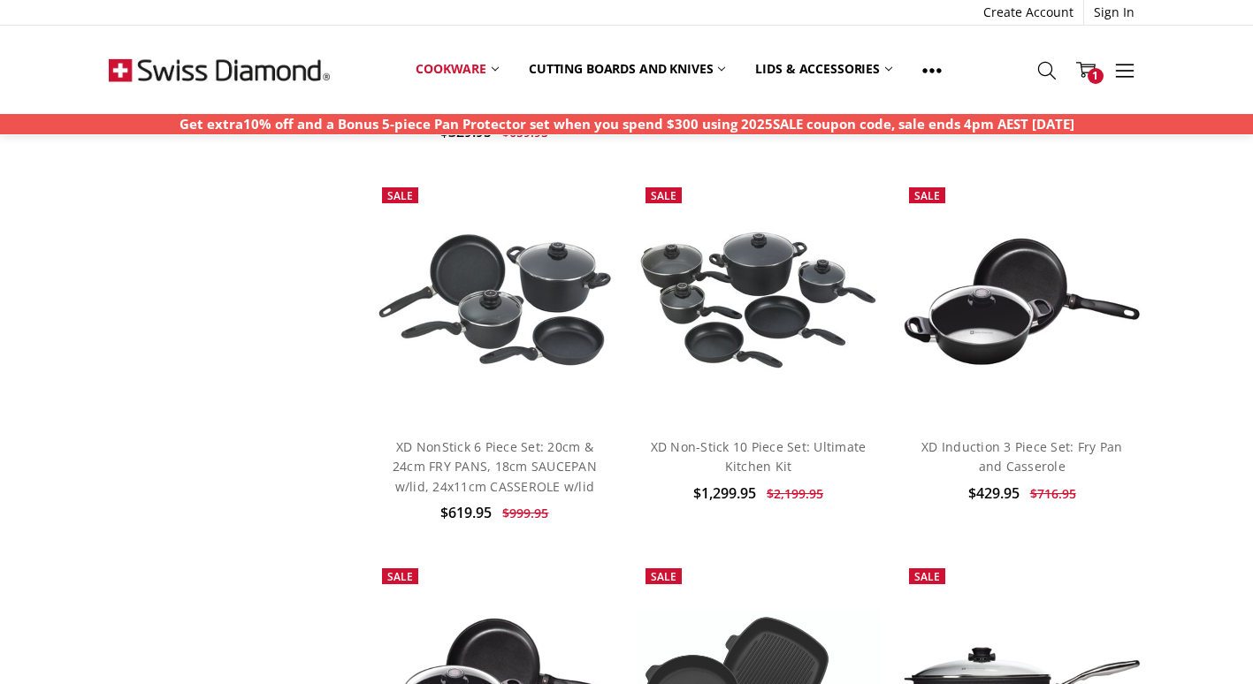
scroll to position [1980, 0]
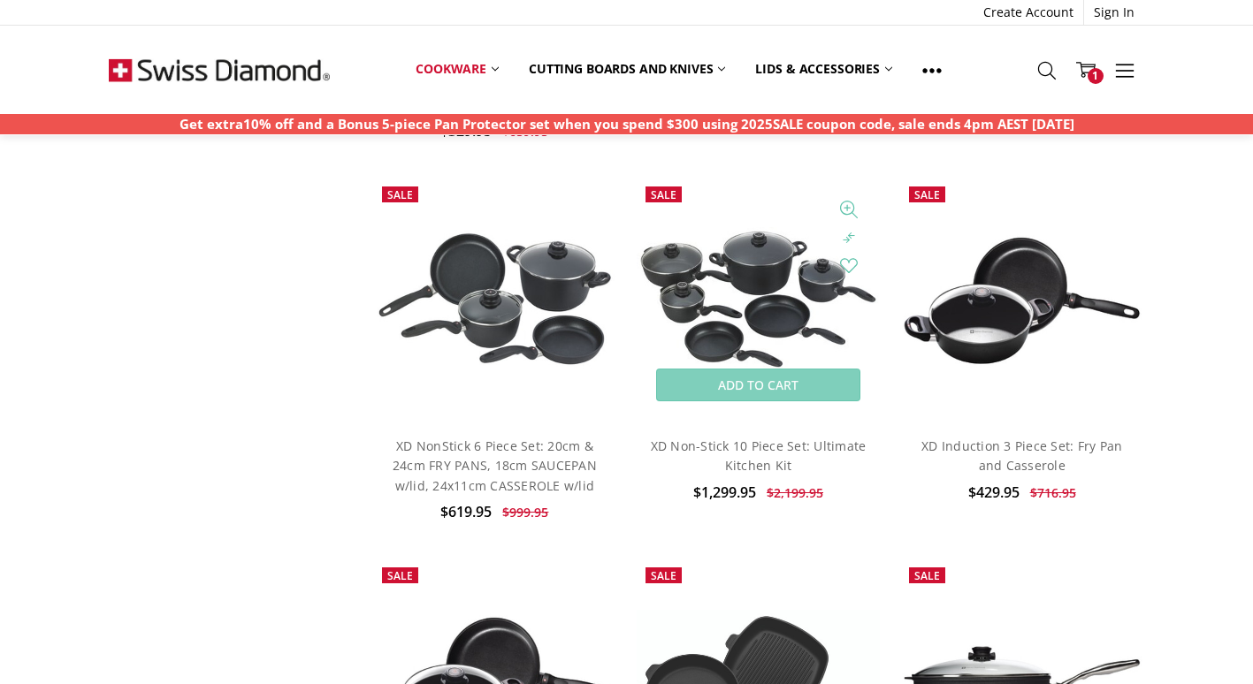
click at [713, 306] on img at bounding box center [759, 299] width 244 height 145
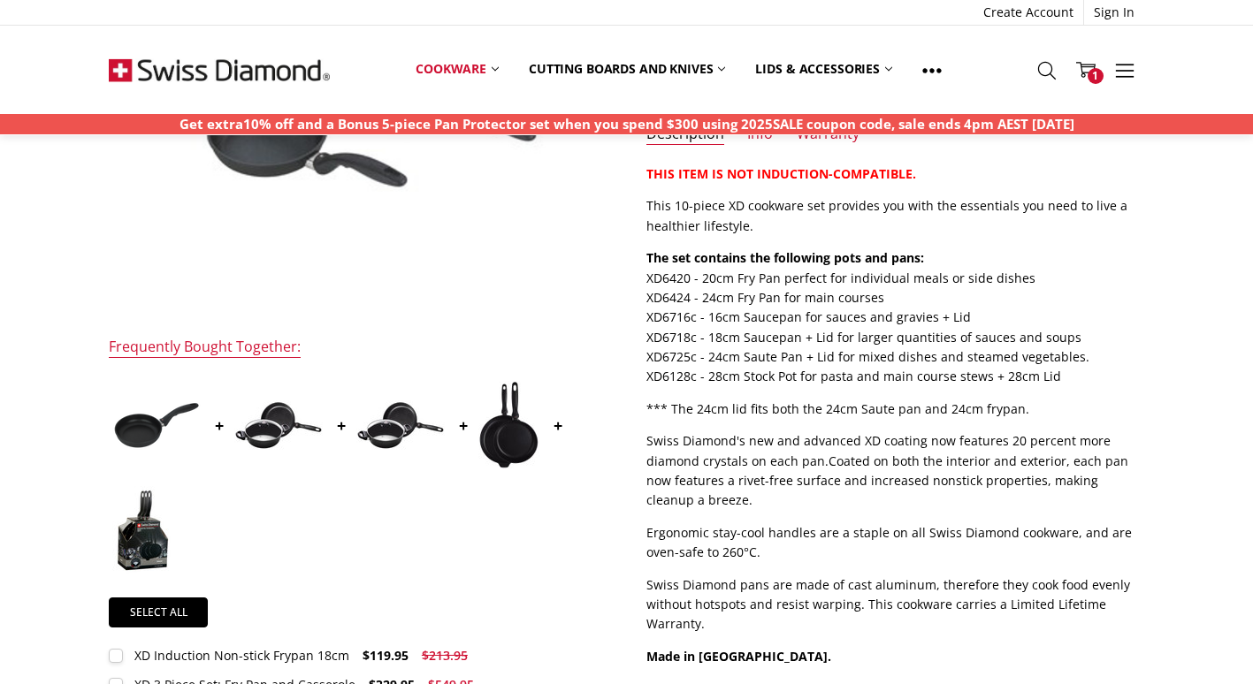
scroll to position [391, 0]
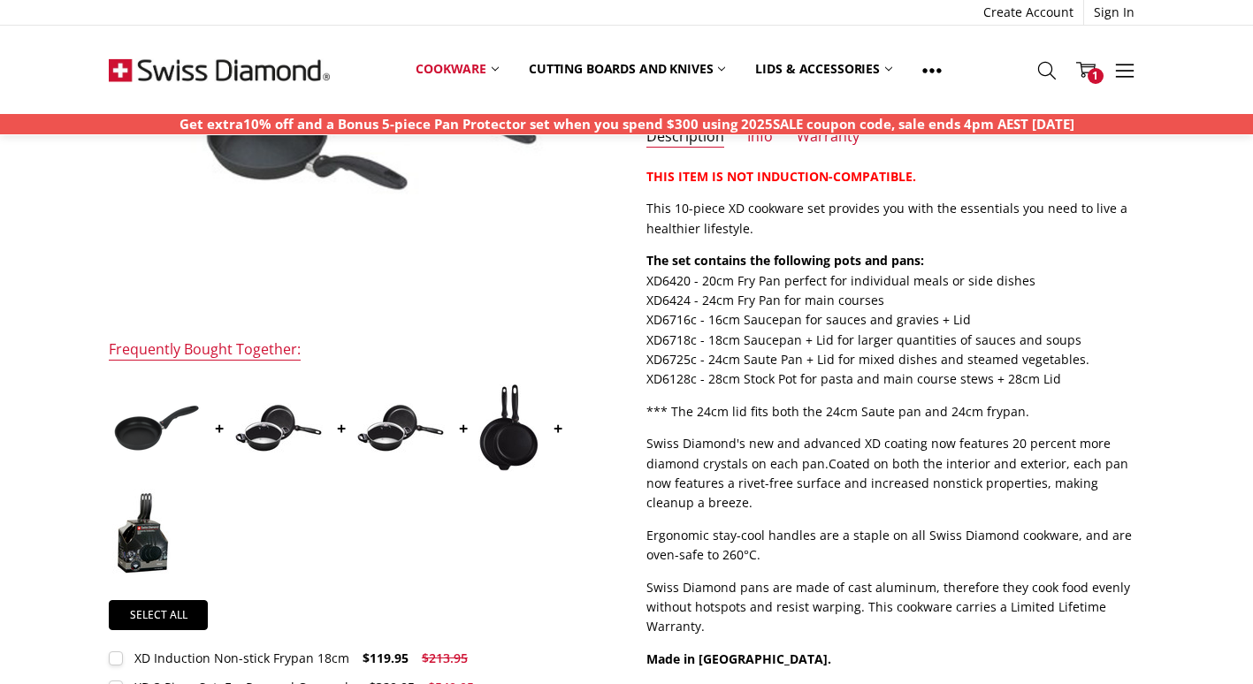
click at [157, 413] on img at bounding box center [156, 428] width 88 height 50
click at [260, 433] on img at bounding box center [278, 428] width 88 height 50
click at [387, 447] on img at bounding box center [400, 428] width 88 height 50
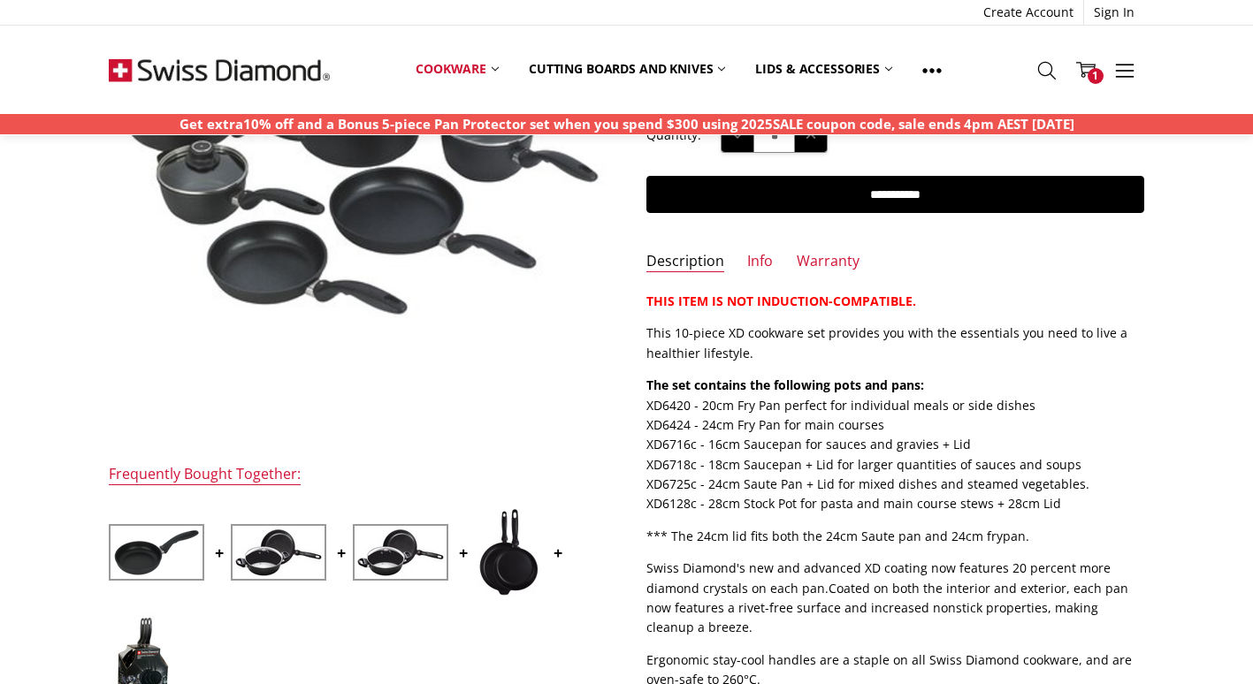
click at [510, 569] on img at bounding box center [508, 552] width 61 height 88
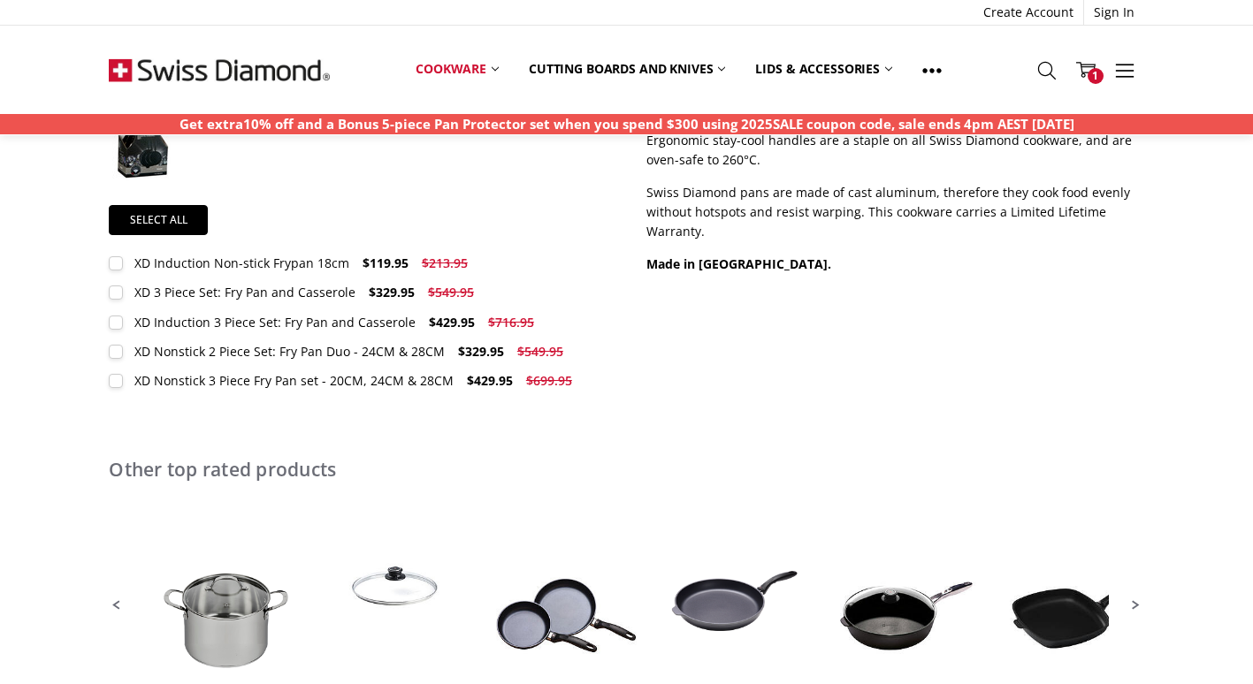
scroll to position [410, 0]
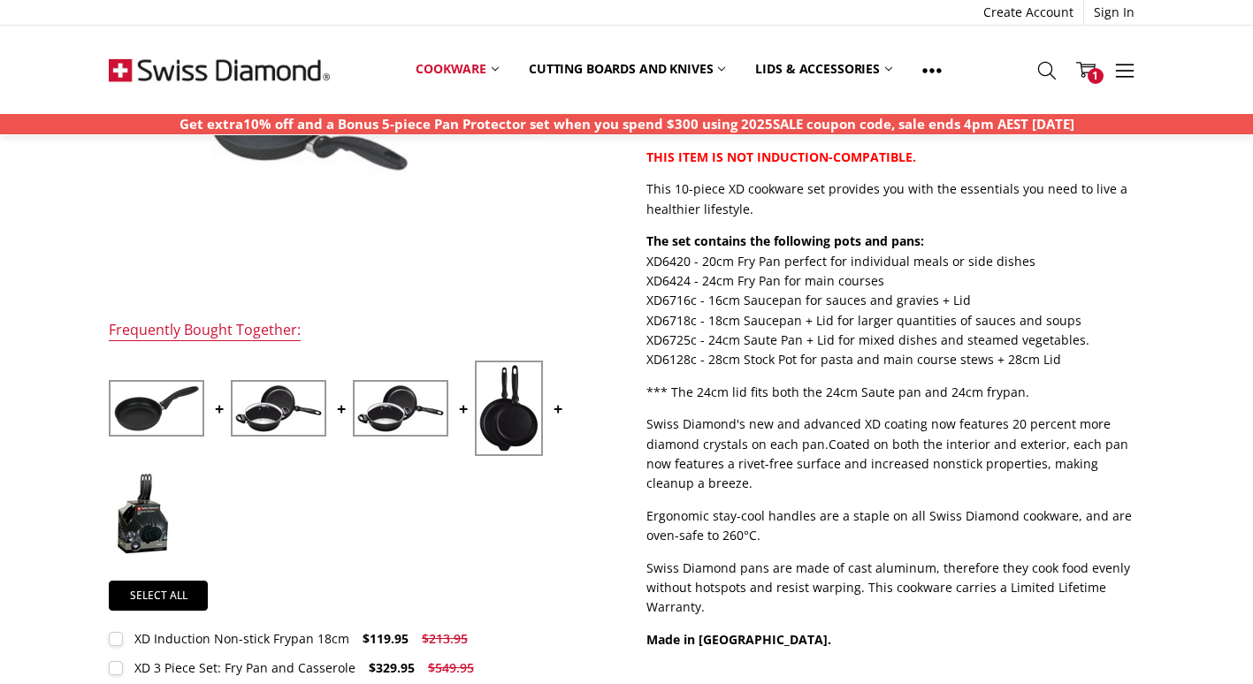
click at [150, 509] on img at bounding box center [142, 513] width 61 height 88
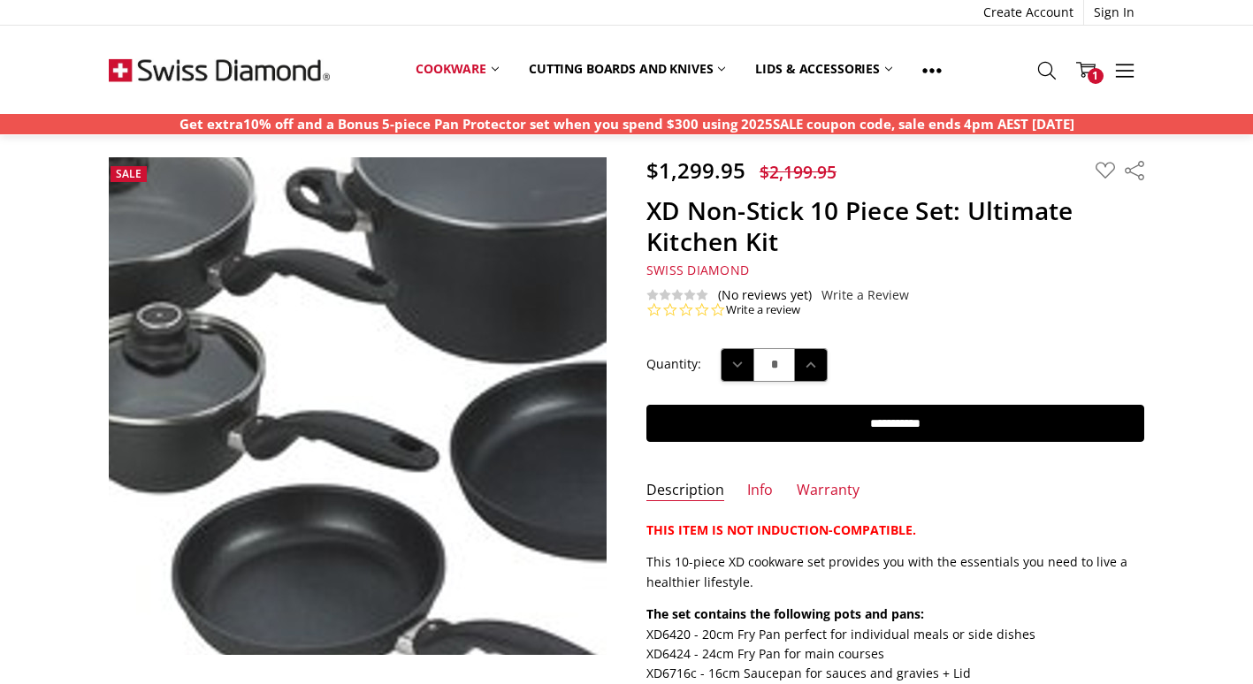
scroll to position [0, 0]
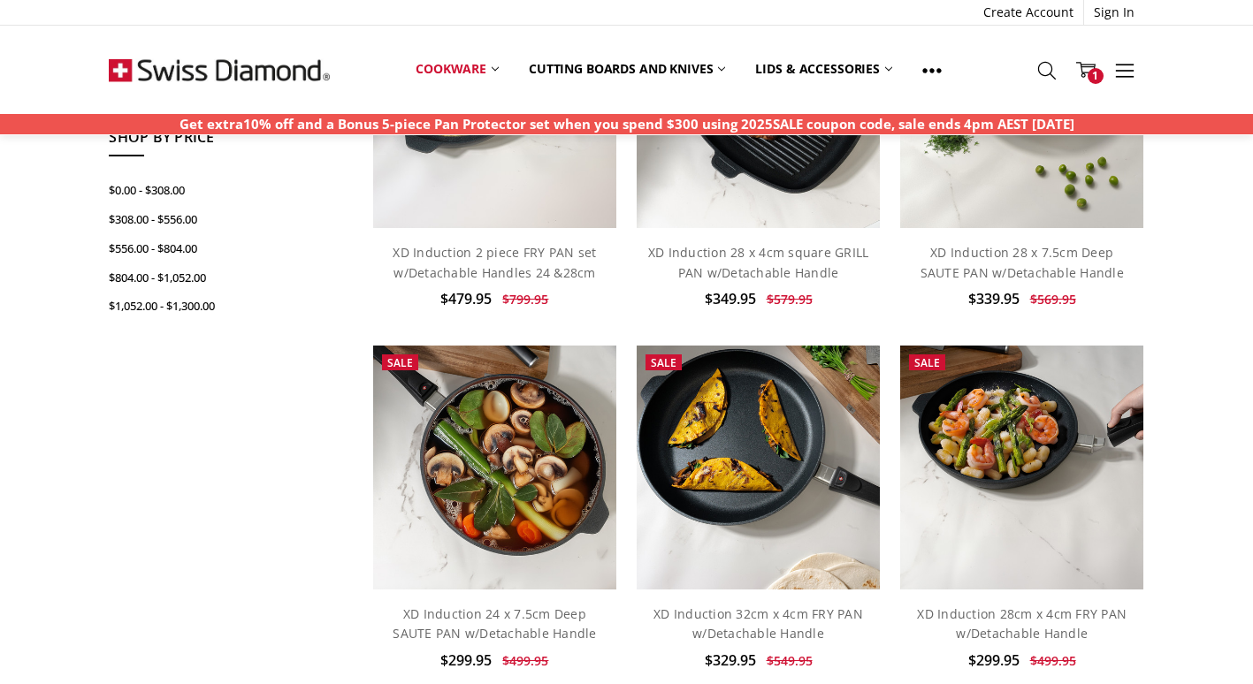
scroll to position [651, 0]
click at [1095, 71] on span "1" at bounding box center [1095, 76] width 16 height 16
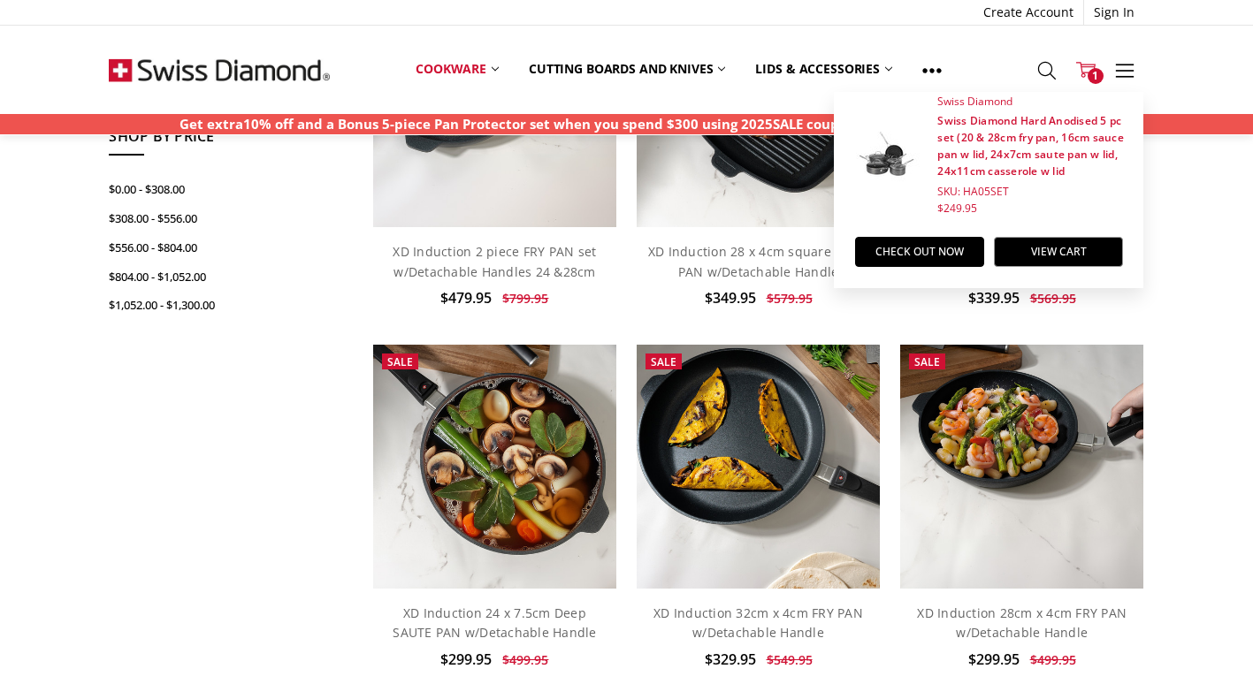
click at [38, 584] on div "Home Cookware Shop By Category Sauté Pans Show Filters Filter Browse by Categor…" at bounding box center [626, 297] width 1253 height 1581
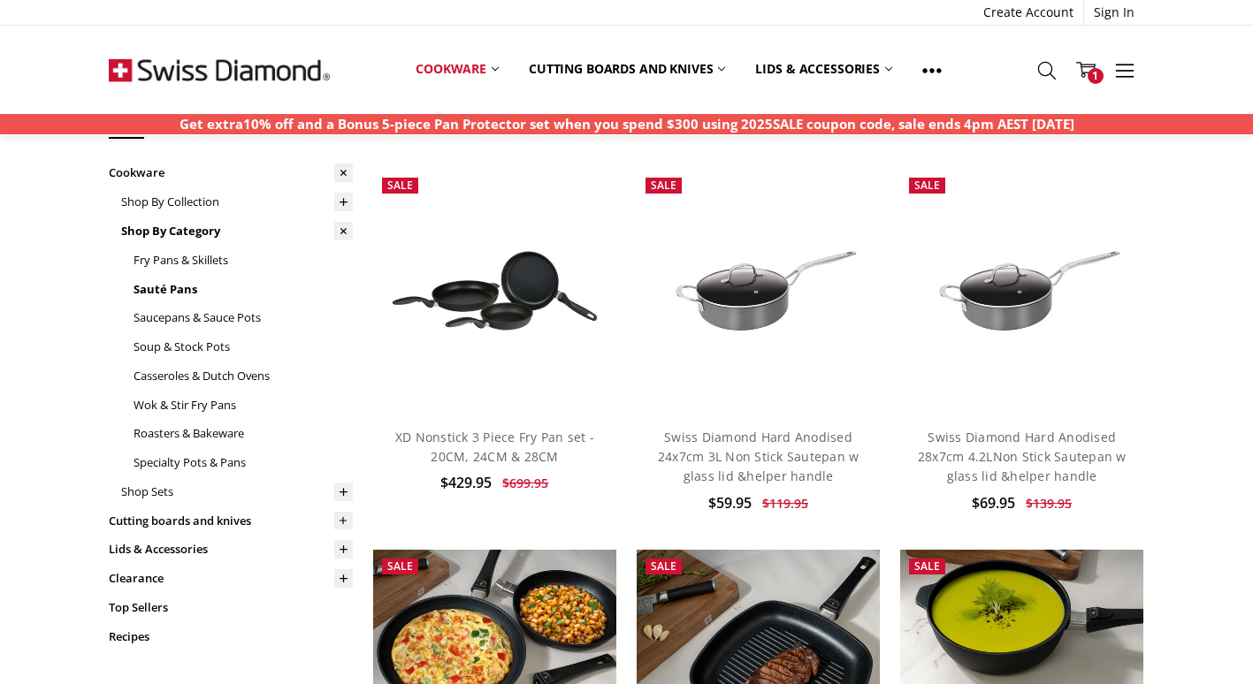
scroll to position [0, 0]
